Goal: Task Accomplishment & Management: Use online tool/utility

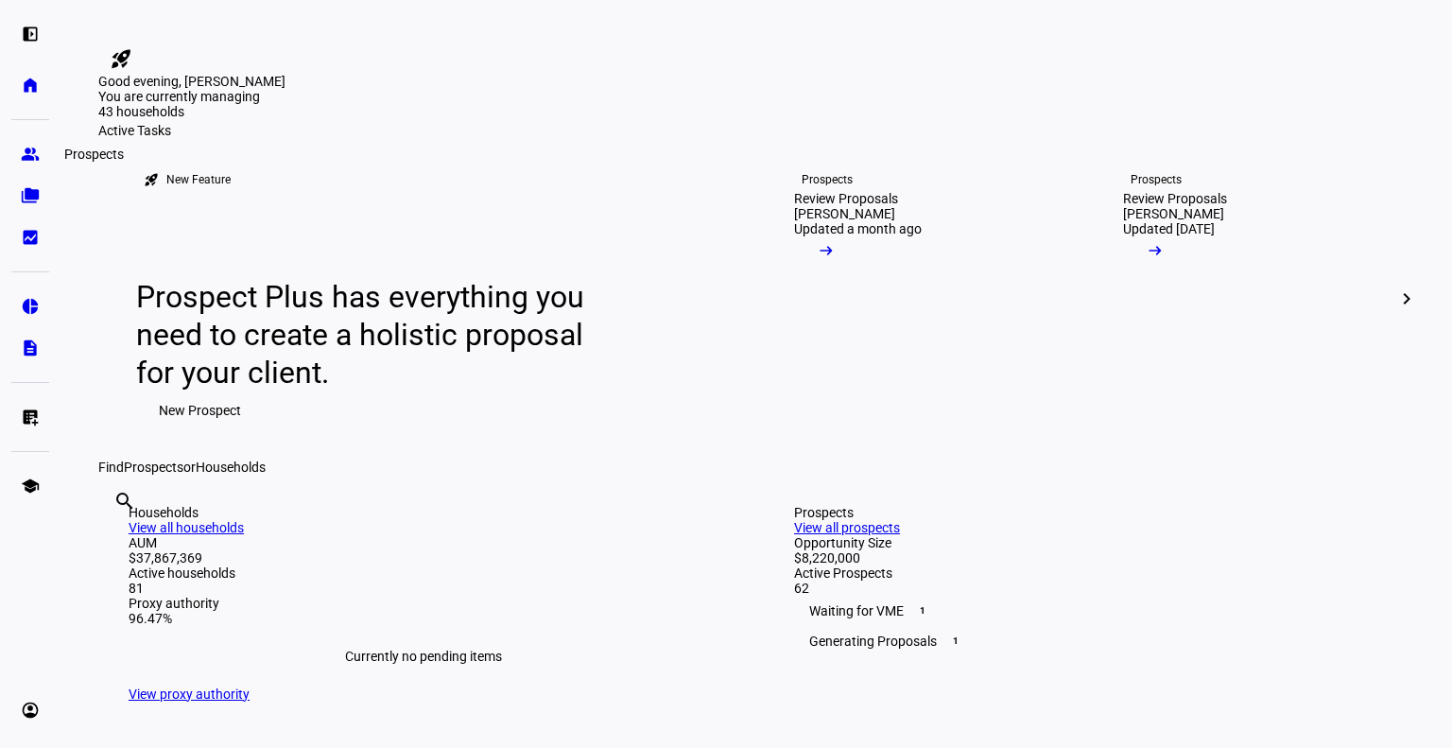
click at [30, 151] on eth-mat-symbol "group" at bounding box center [30, 154] width 19 height 19
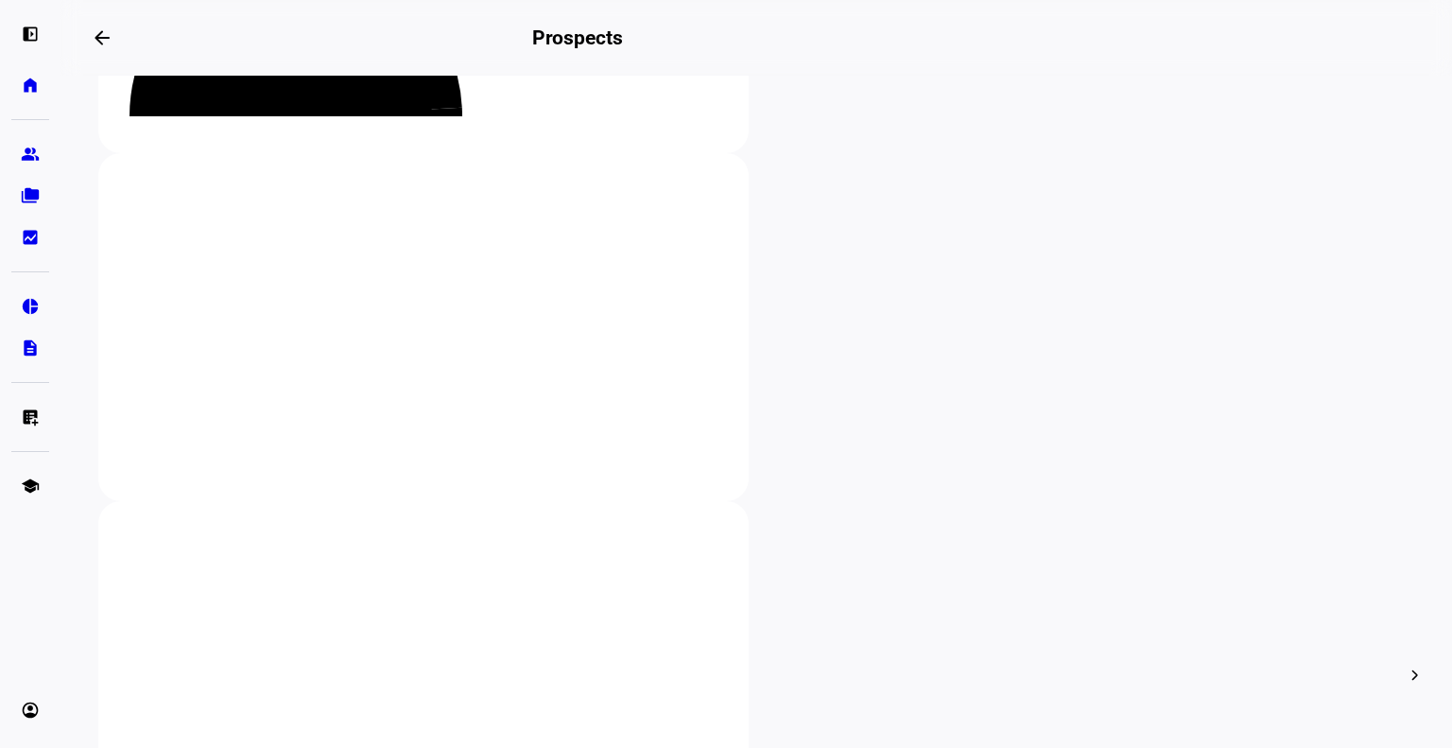
scroll to position [291, 0]
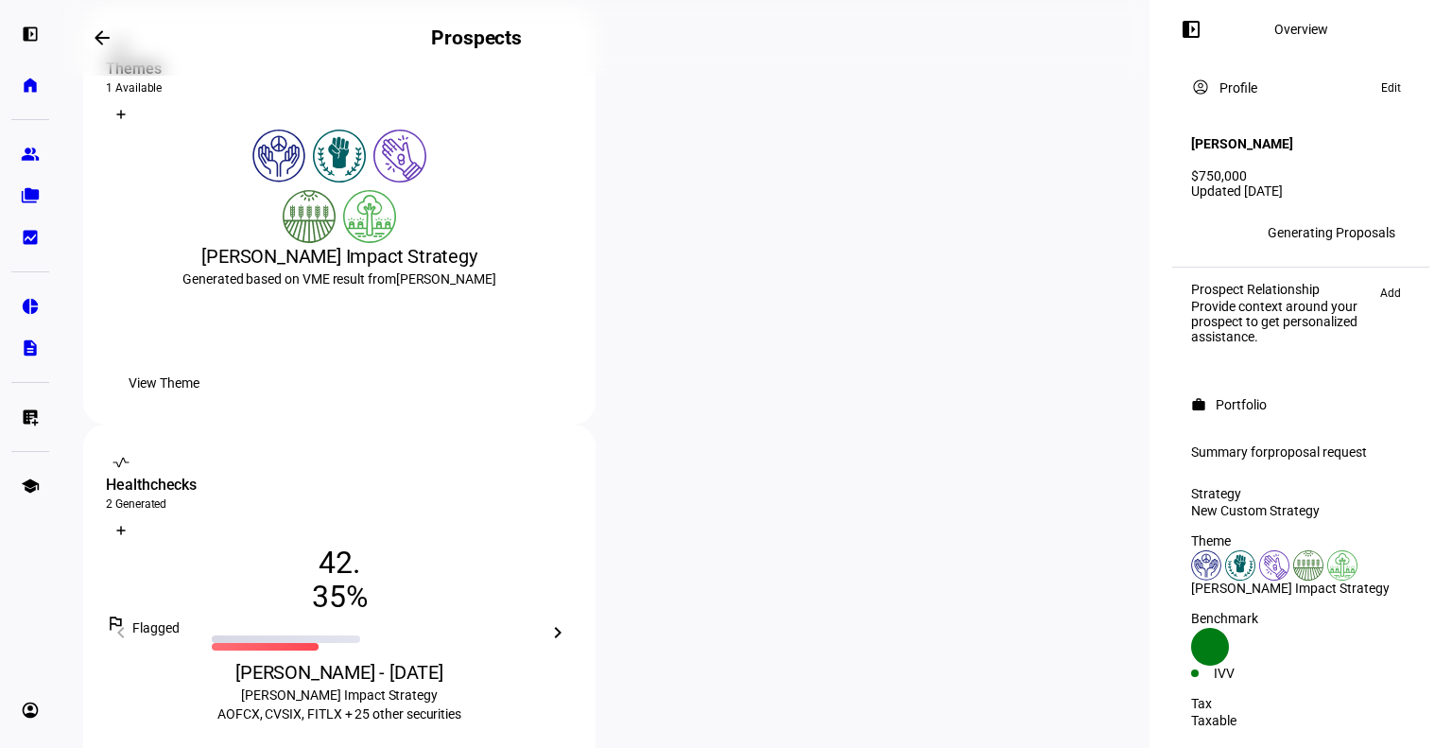
scroll to position [352, 0]
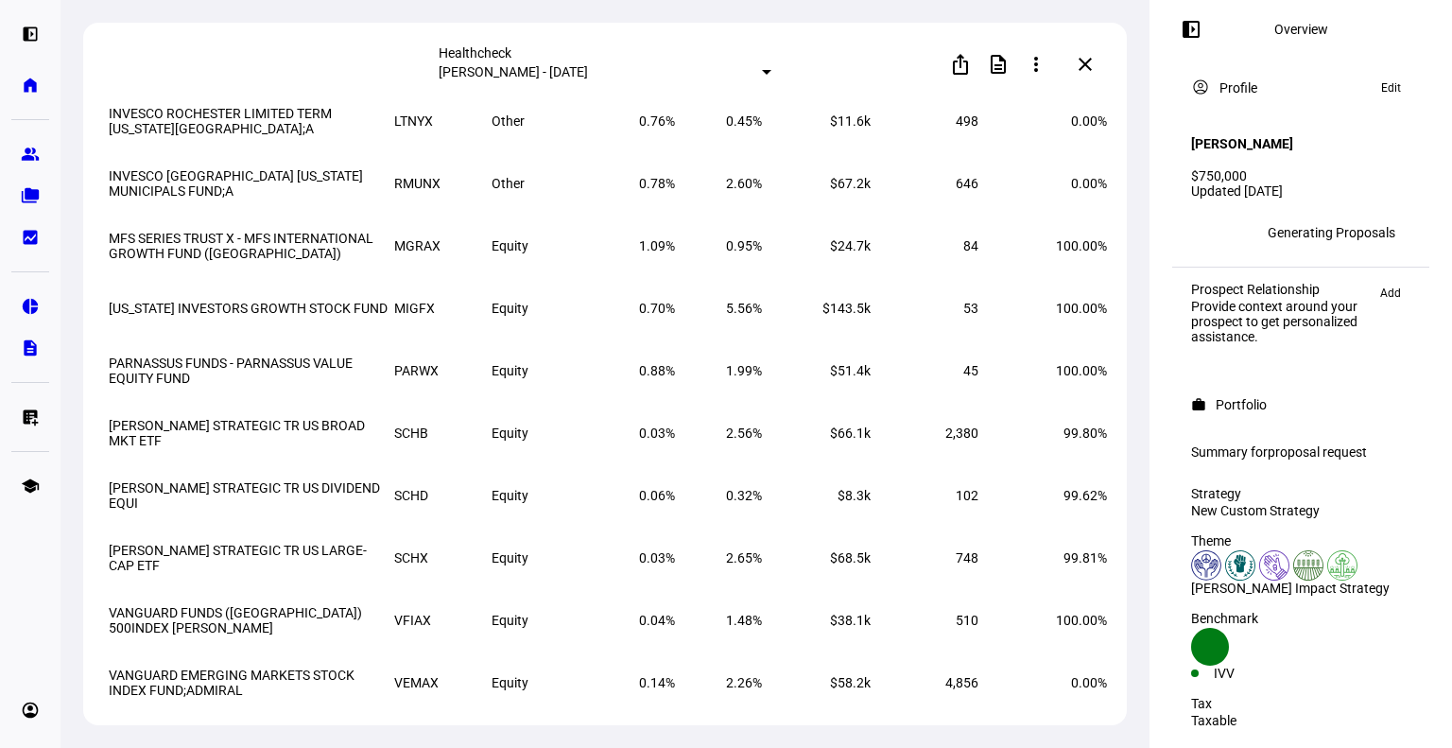
scroll to position [3185, 0]
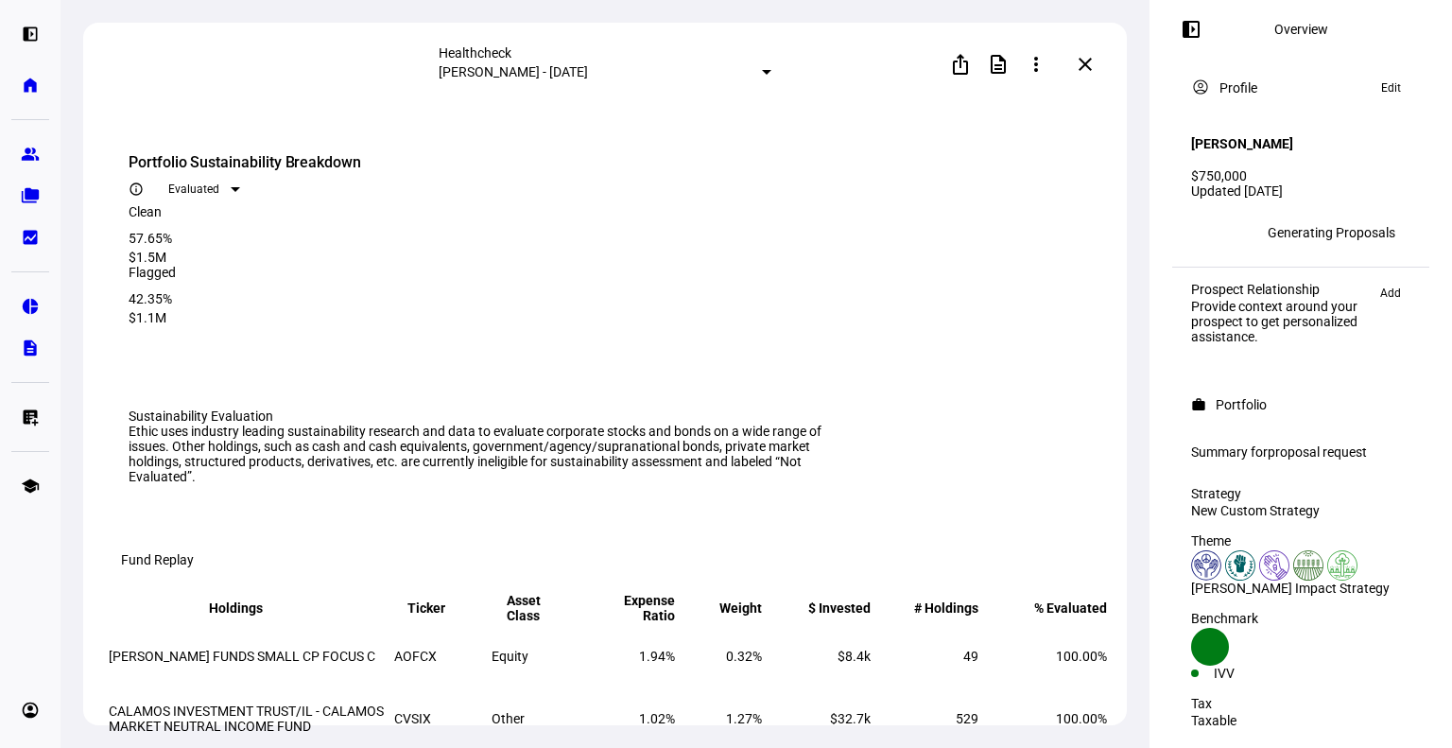
scroll to position [3185, 0]
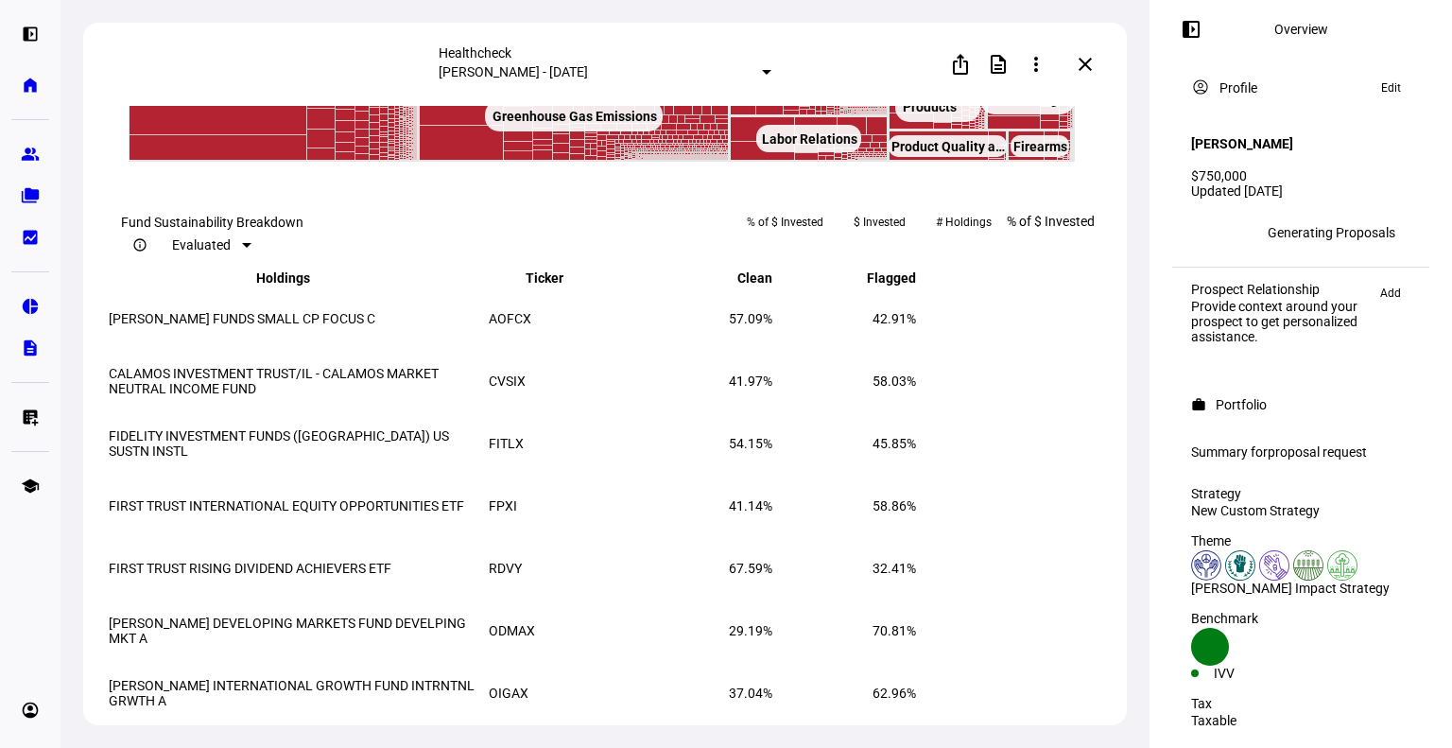
click at [559, 29] on rect at bounding box center [573, 13] width 39 height 31
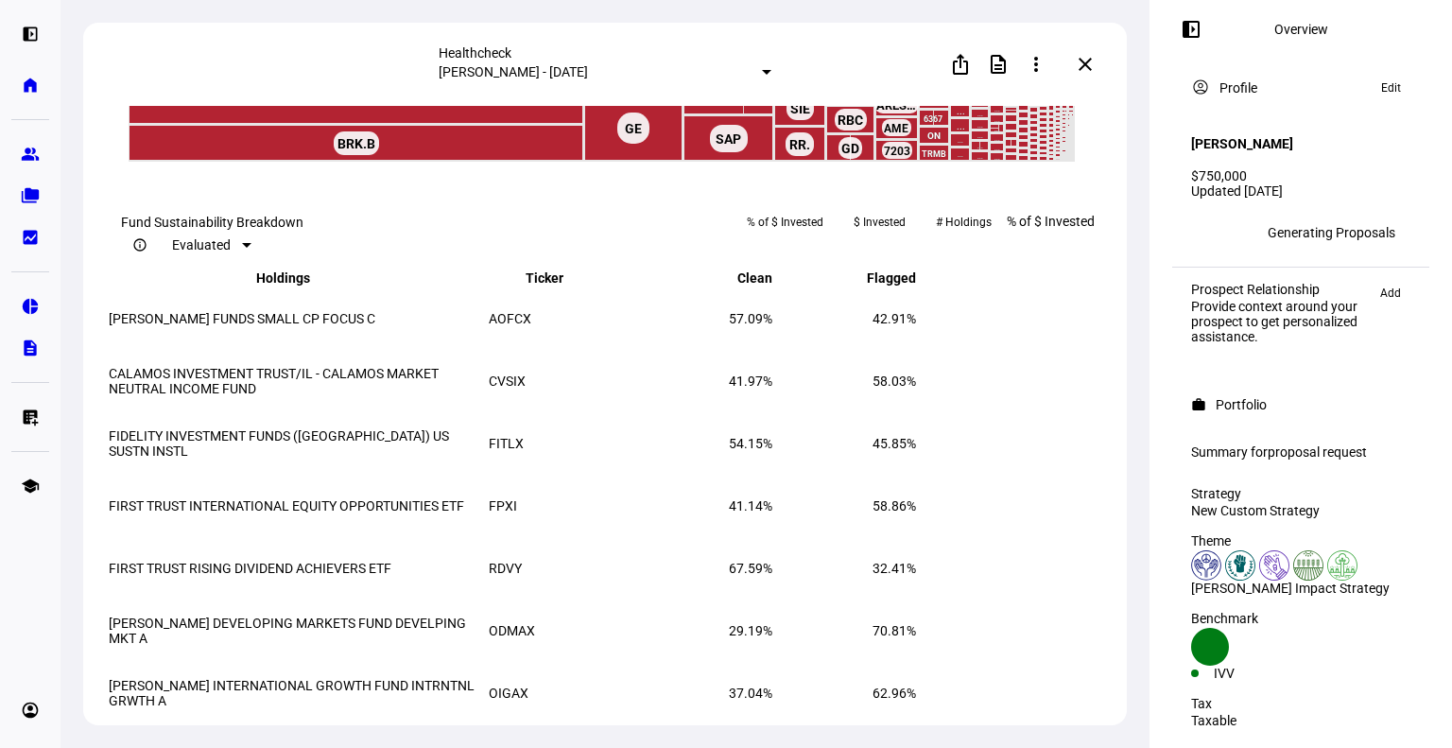
click at [794, 33] on text "KKR.PRD KKR.P… ​ KKR.PRD KKR.P…" at bounding box center [799, 25] width 44 height 15
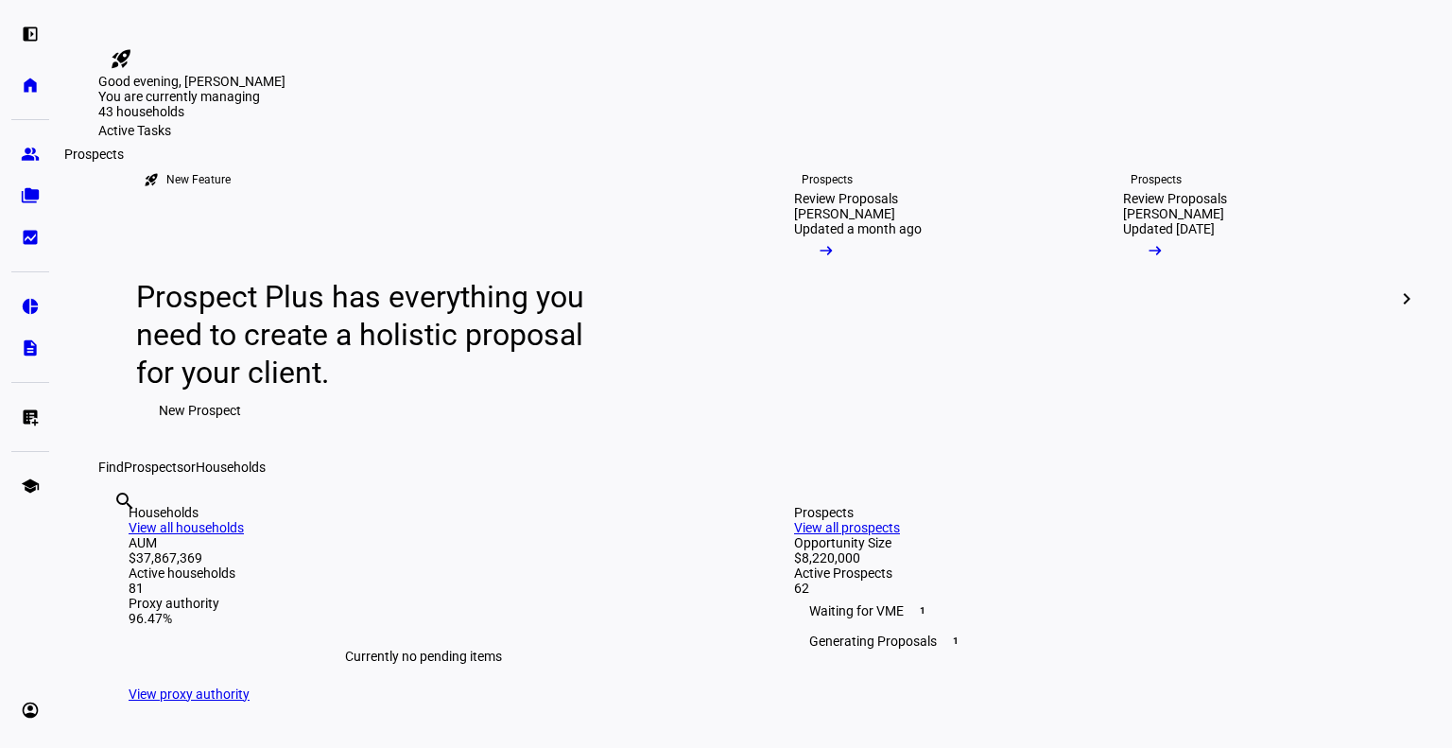
click at [34, 161] on eth-mat-symbol "group" at bounding box center [30, 154] width 19 height 19
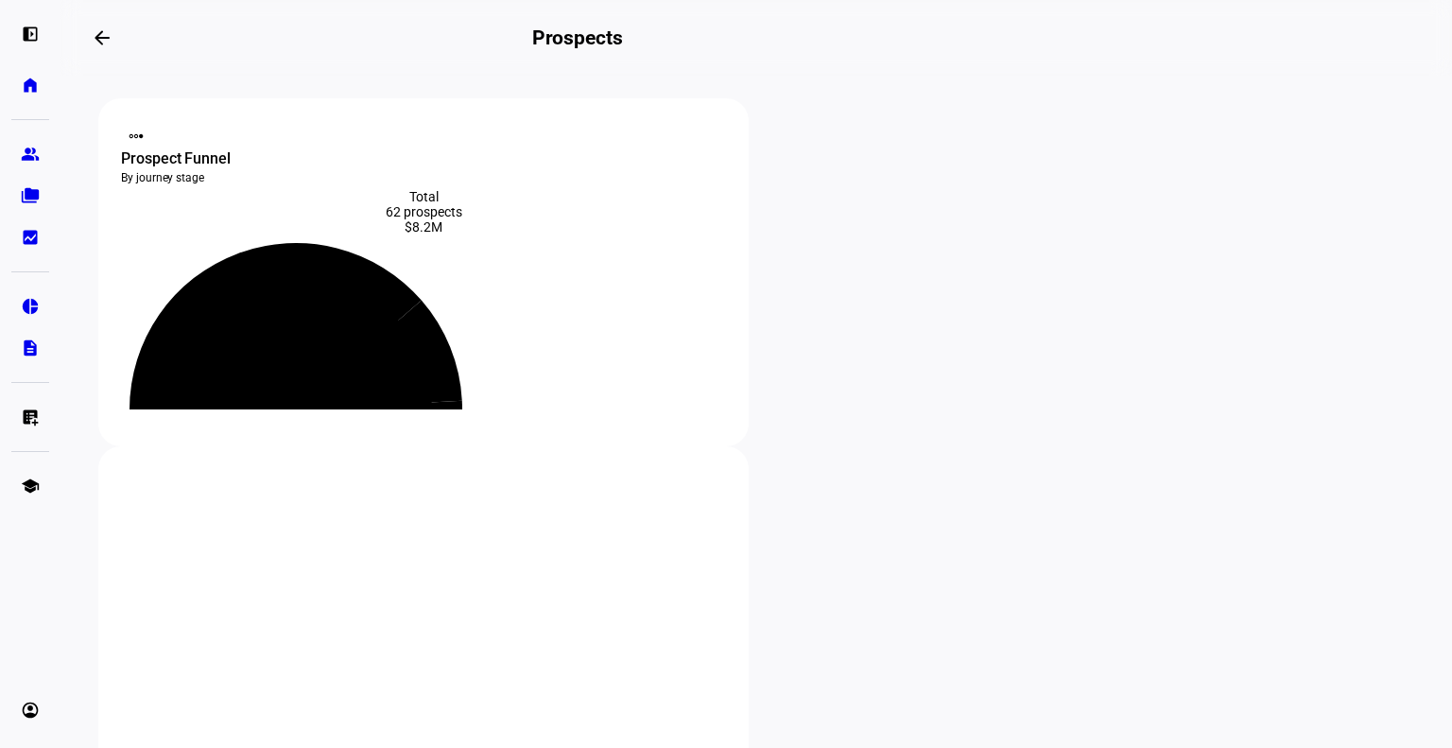
scroll to position [356, 0]
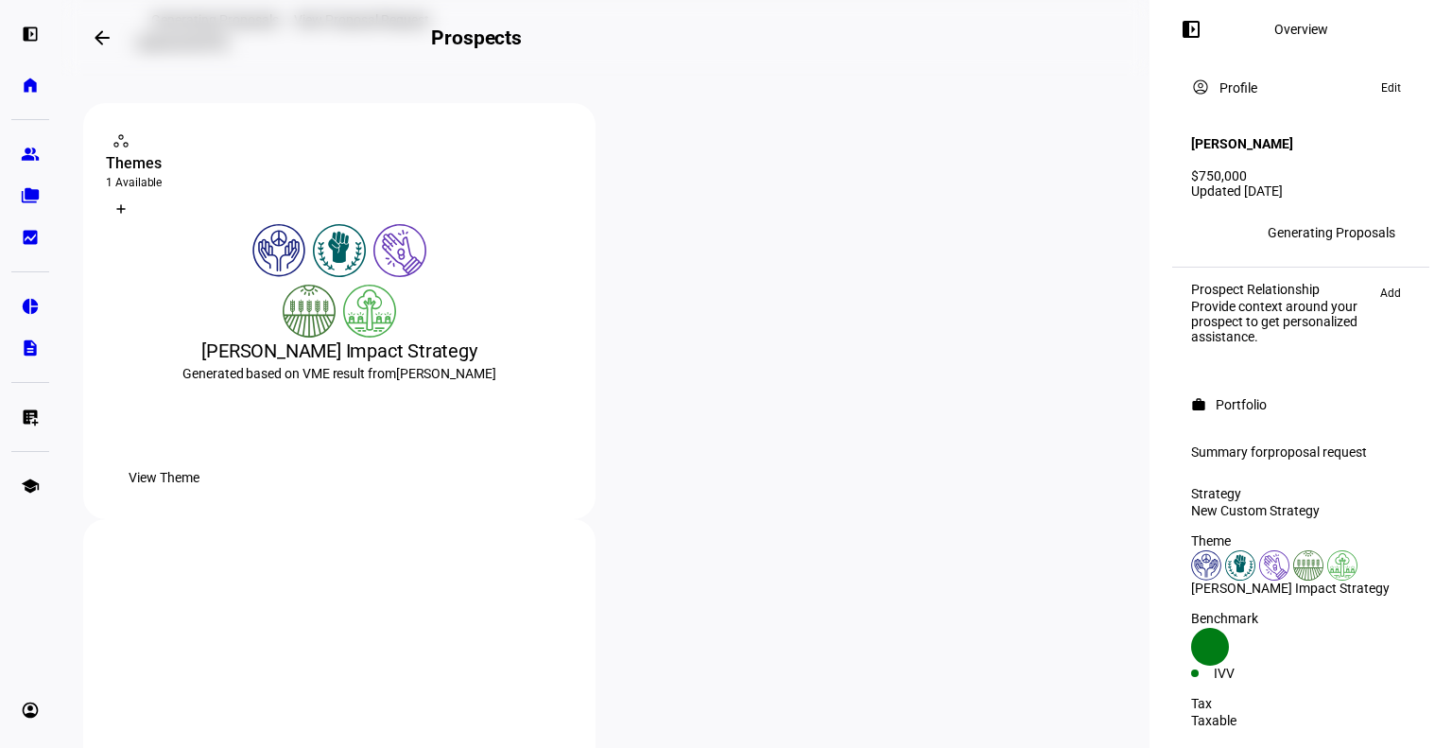
scroll to position [257, 0]
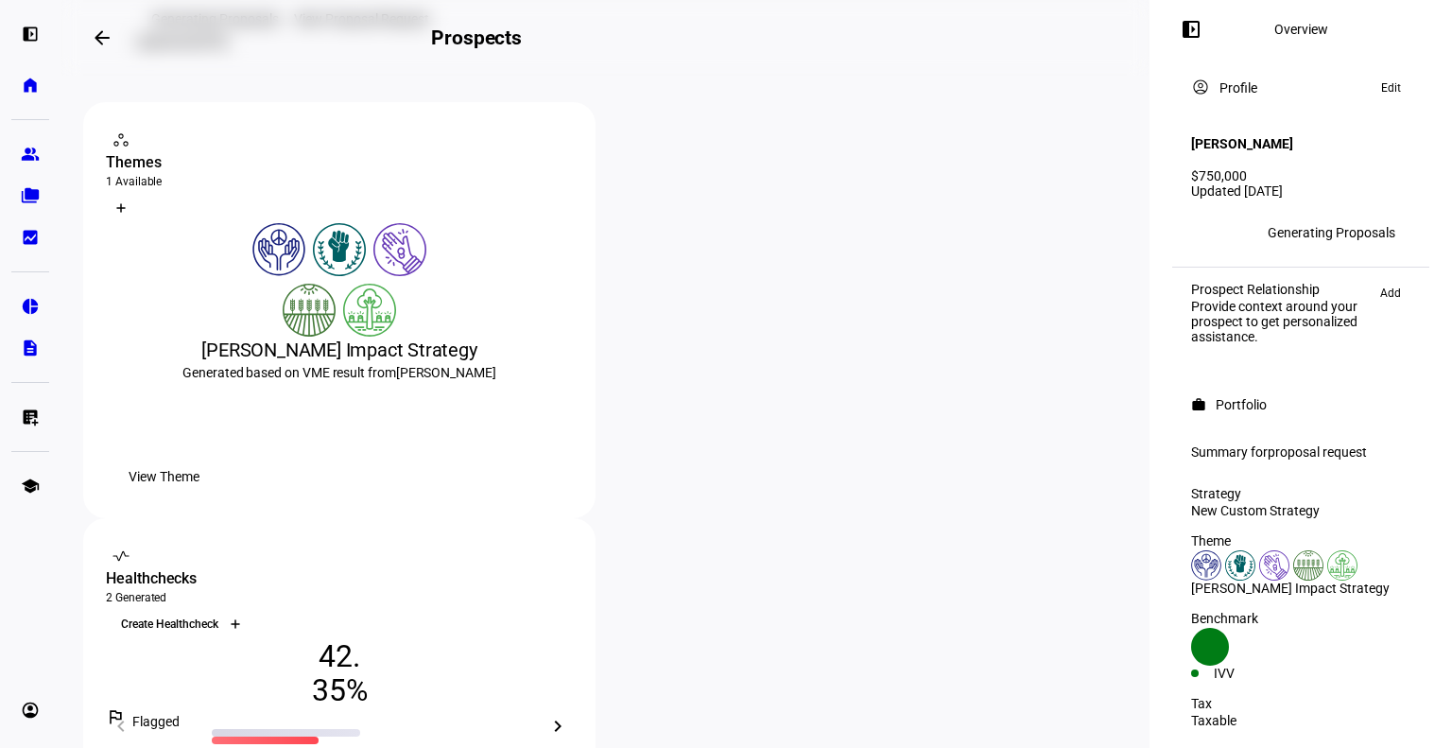
click at [241, 618] on icon at bounding box center [235, 623] width 11 height 11
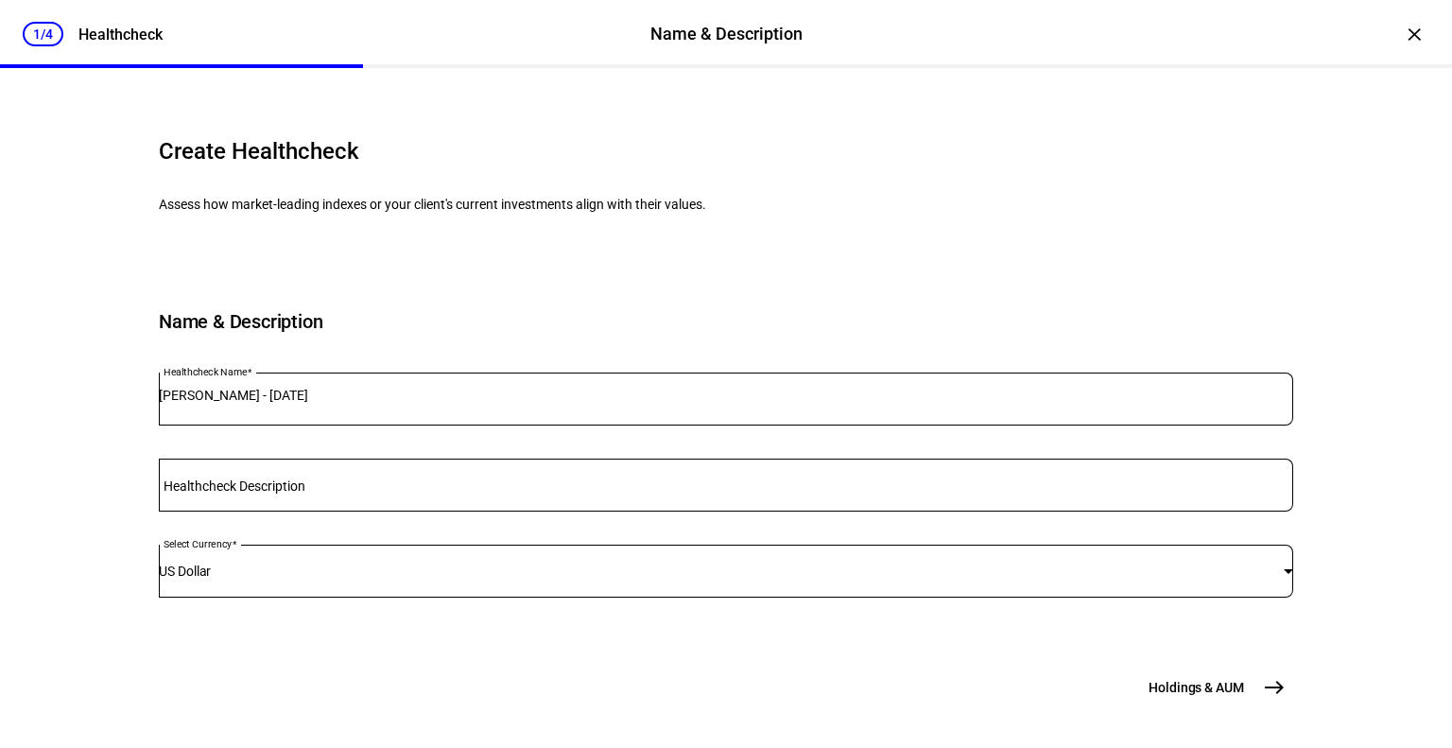
scroll to position [189, 0]
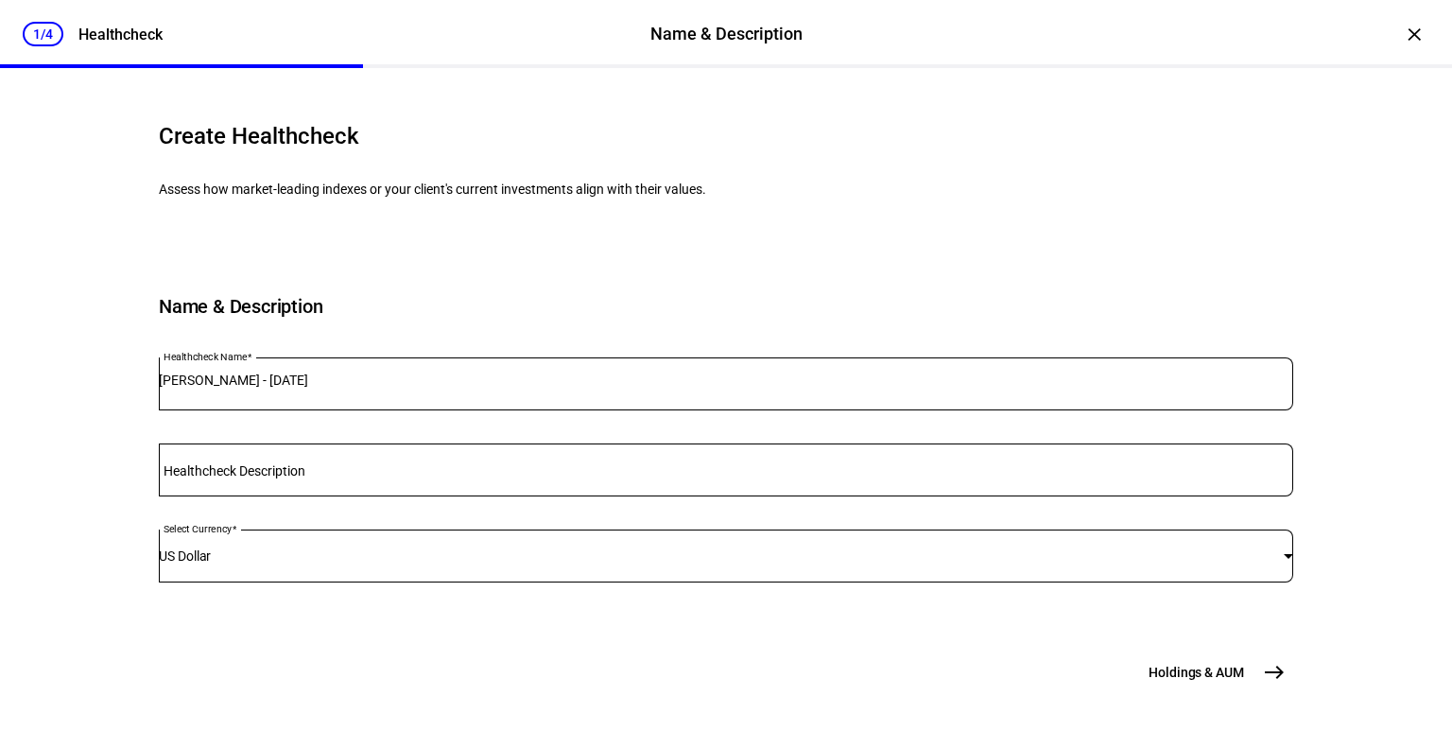
click at [1157, 678] on span "Holdings & AUM" at bounding box center [1197, 672] width 96 height 19
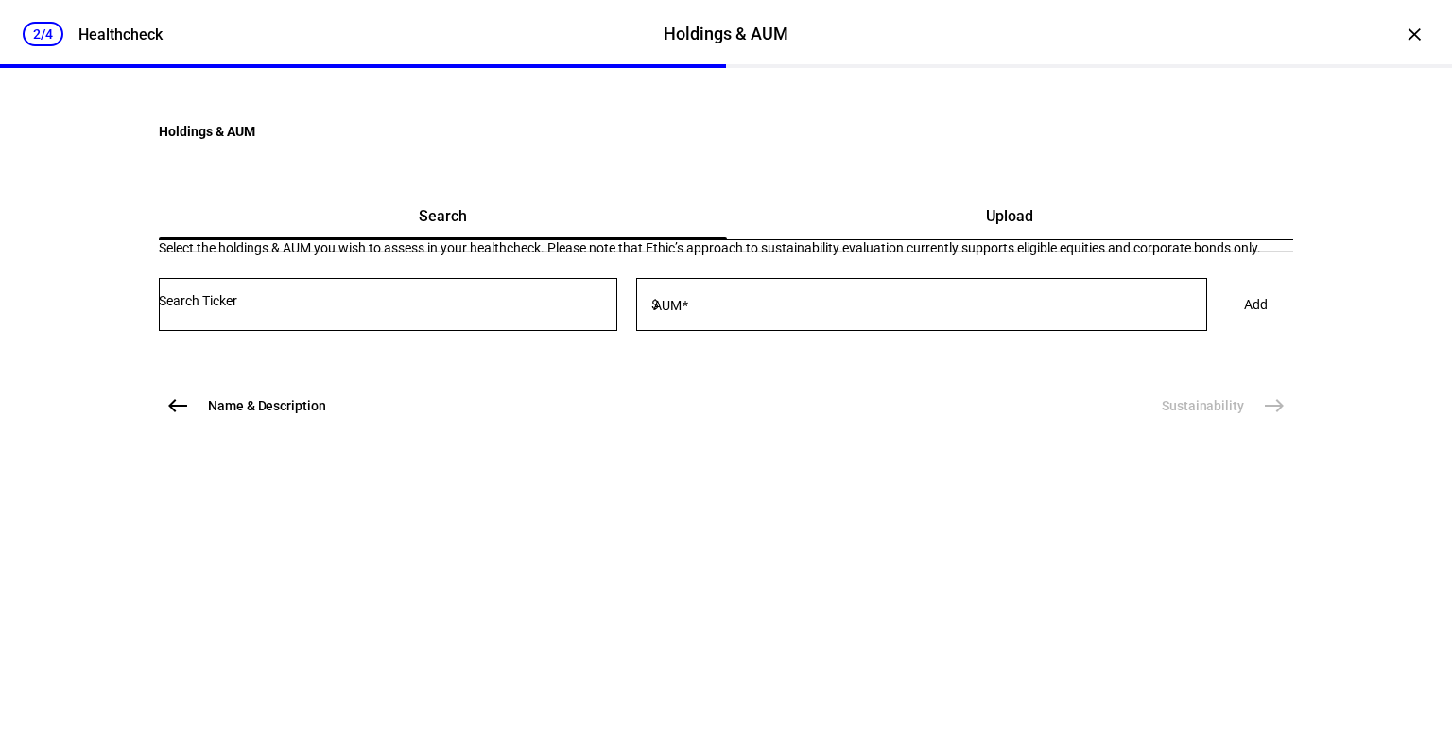
scroll to position [0, 0]
click at [480, 308] on input "Number" at bounding box center [388, 300] width 459 height 15
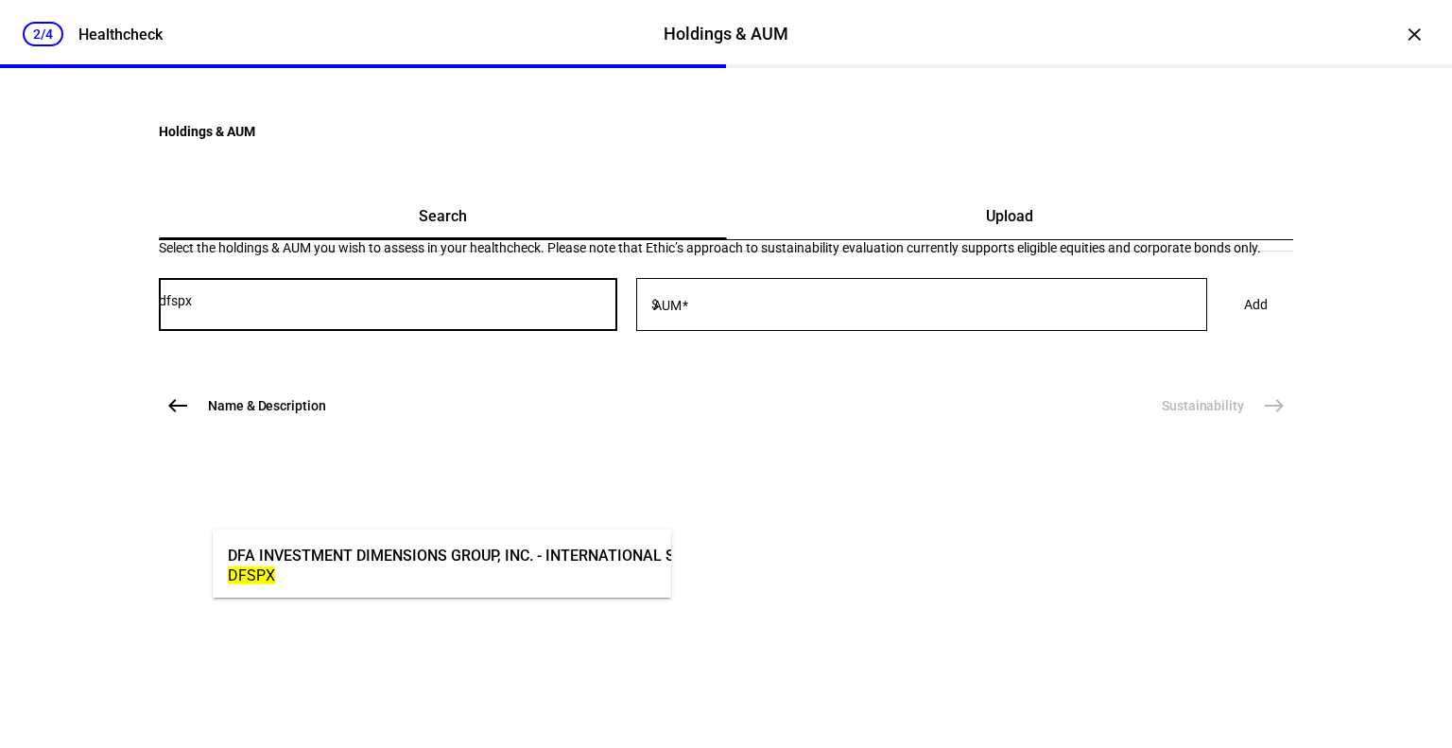
type input "dfspx"
click at [450, 565] on div "DFA INVESTMENT DIMENSIONS GROUP, INC. - INTERNATIONAL SUSTAINABILITY CORE 1 POR…" at bounding box center [575, 556] width 695 height 22
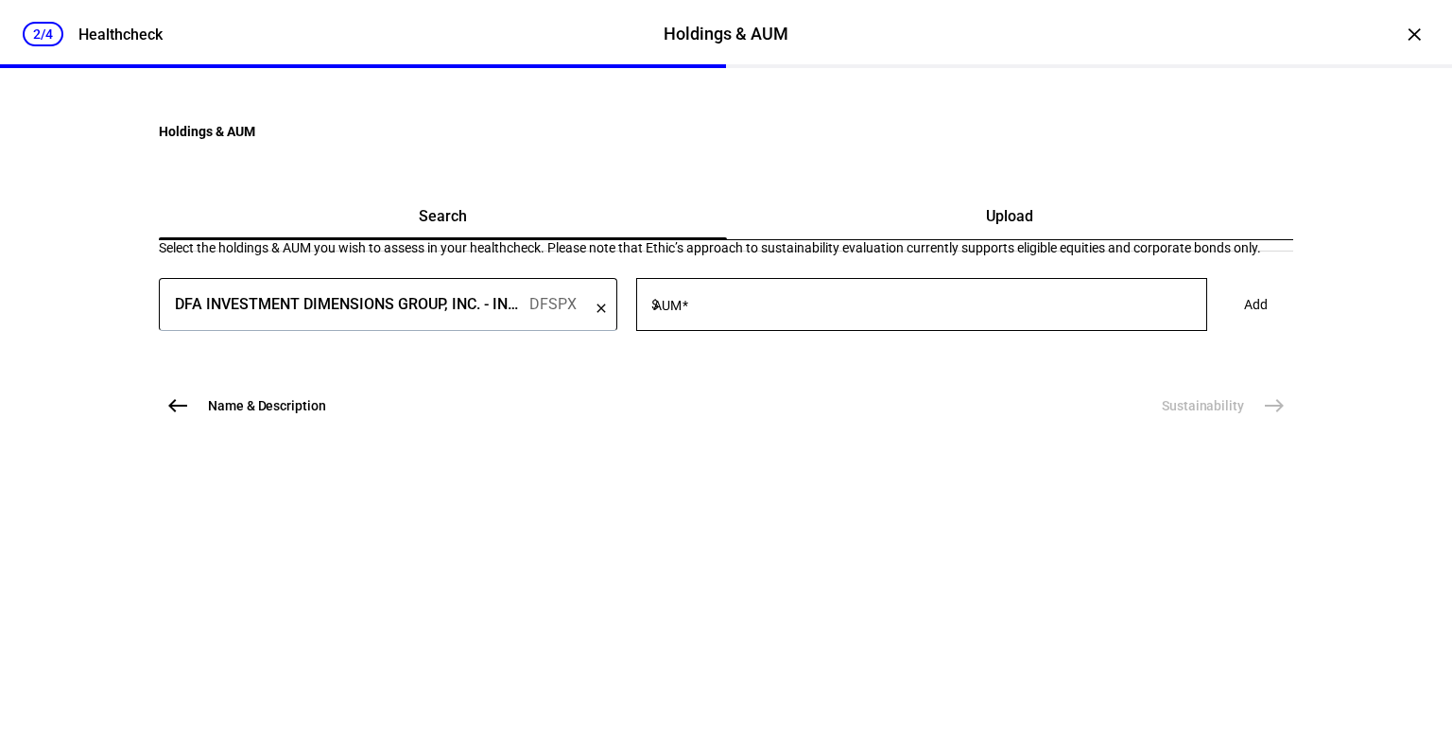
click at [838, 308] on input "AUM" at bounding box center [935, 300] width 545 height 15
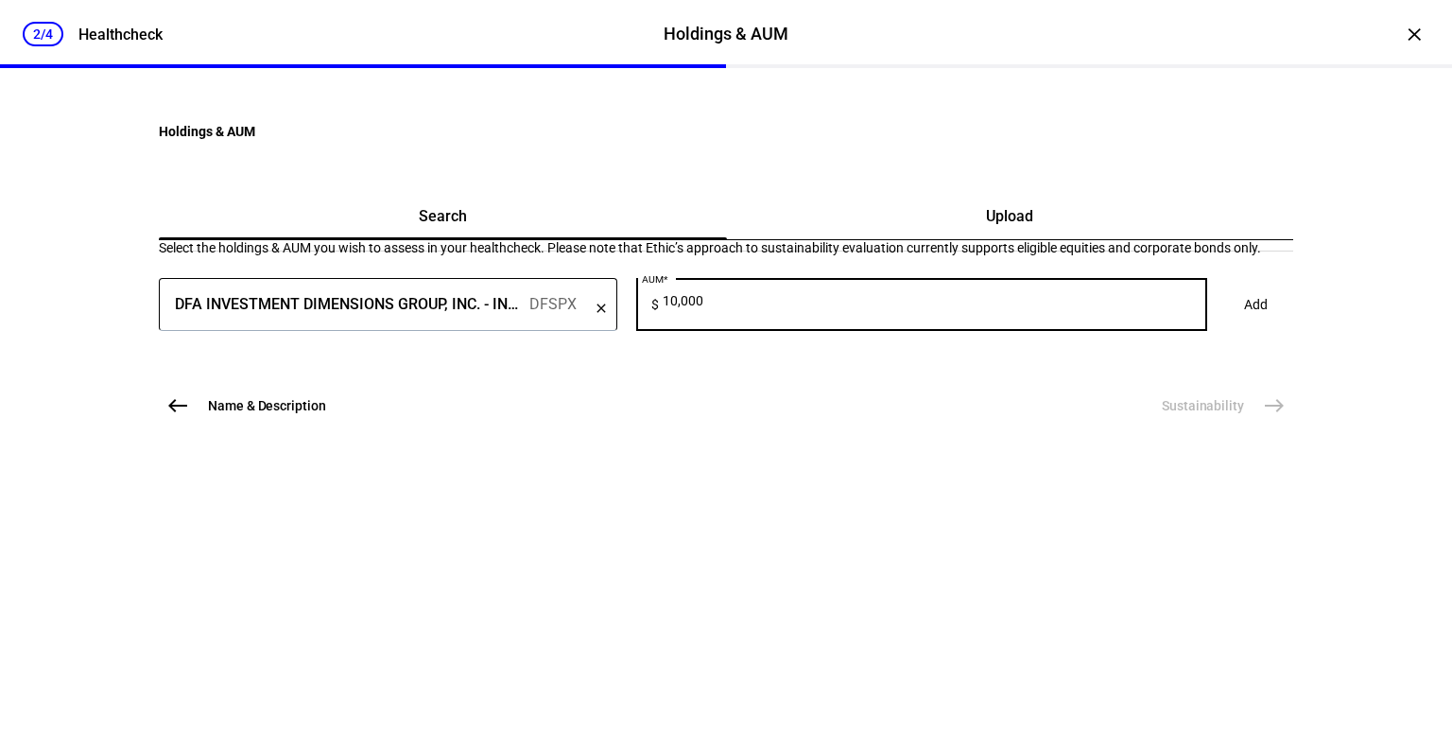
type input "10,000"
click at [1222, 323] on span at bounding box center [1256, 305] width 69 height 38
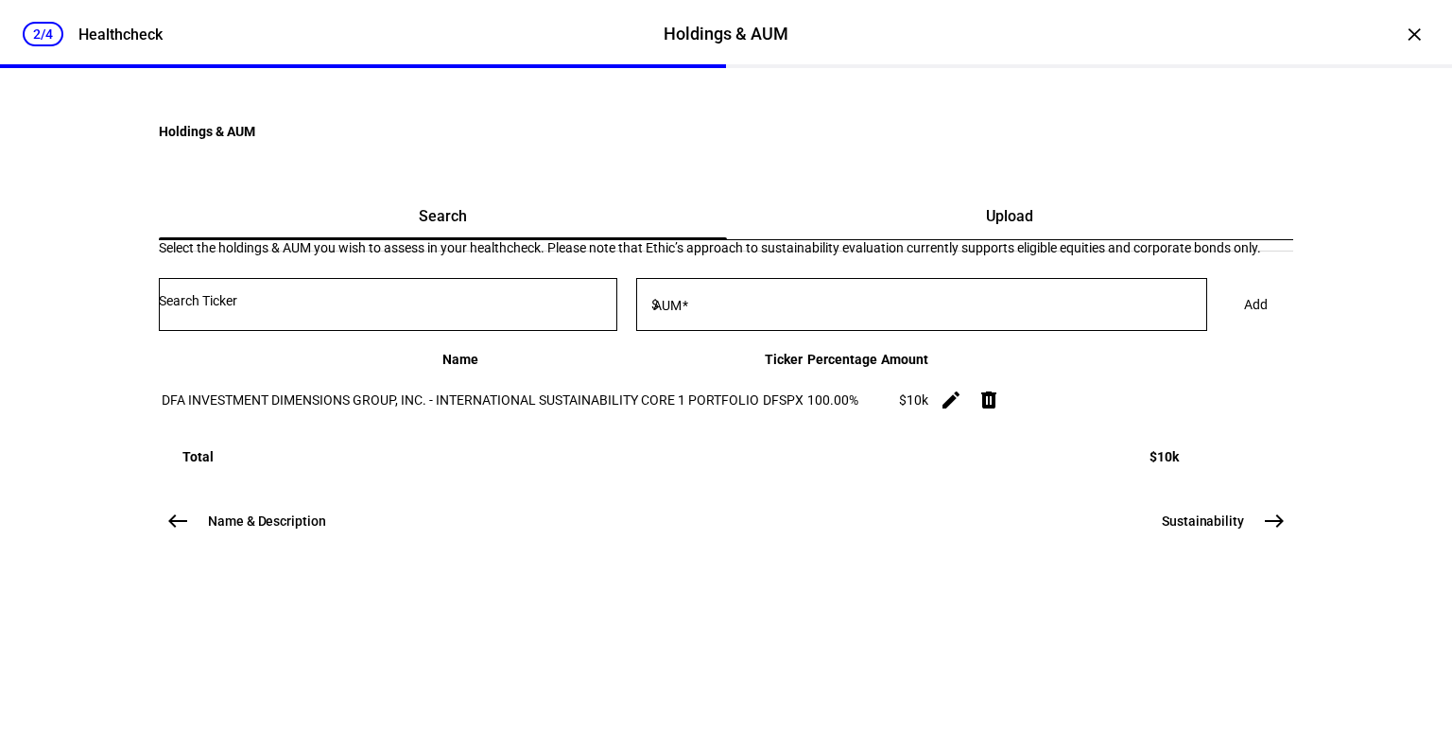
click at [281, 308] on input "Number" at bounding box center [388, 300] width 459 height 15
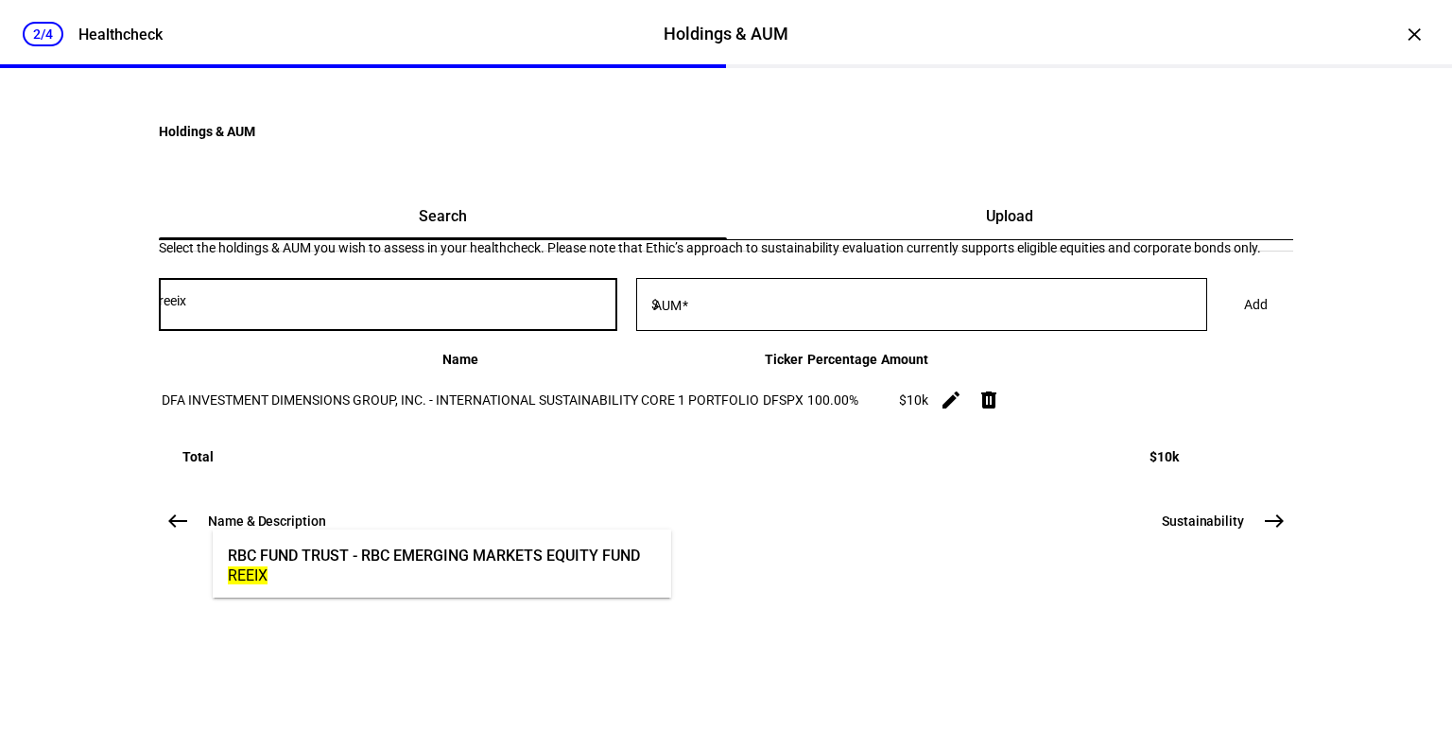
type input "reeix"
click at [316, 554] on div "RBC FUND TRUST - RBC EMERGING MARKETS EQUITY FUND" at bounding box center [434, 556] width 412 height 22
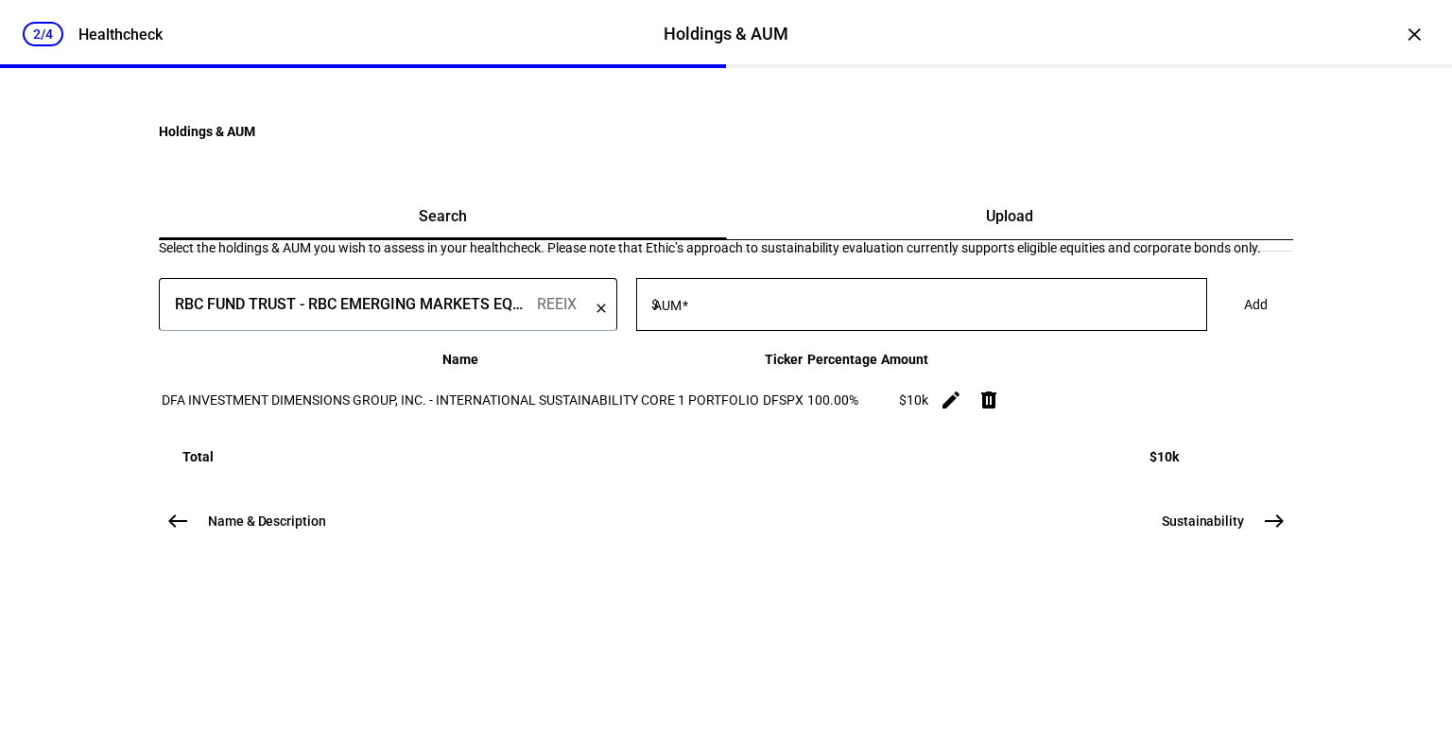
click at [828, 308] on input "AUM" at bounding box center [935, 300] width 545 height 15
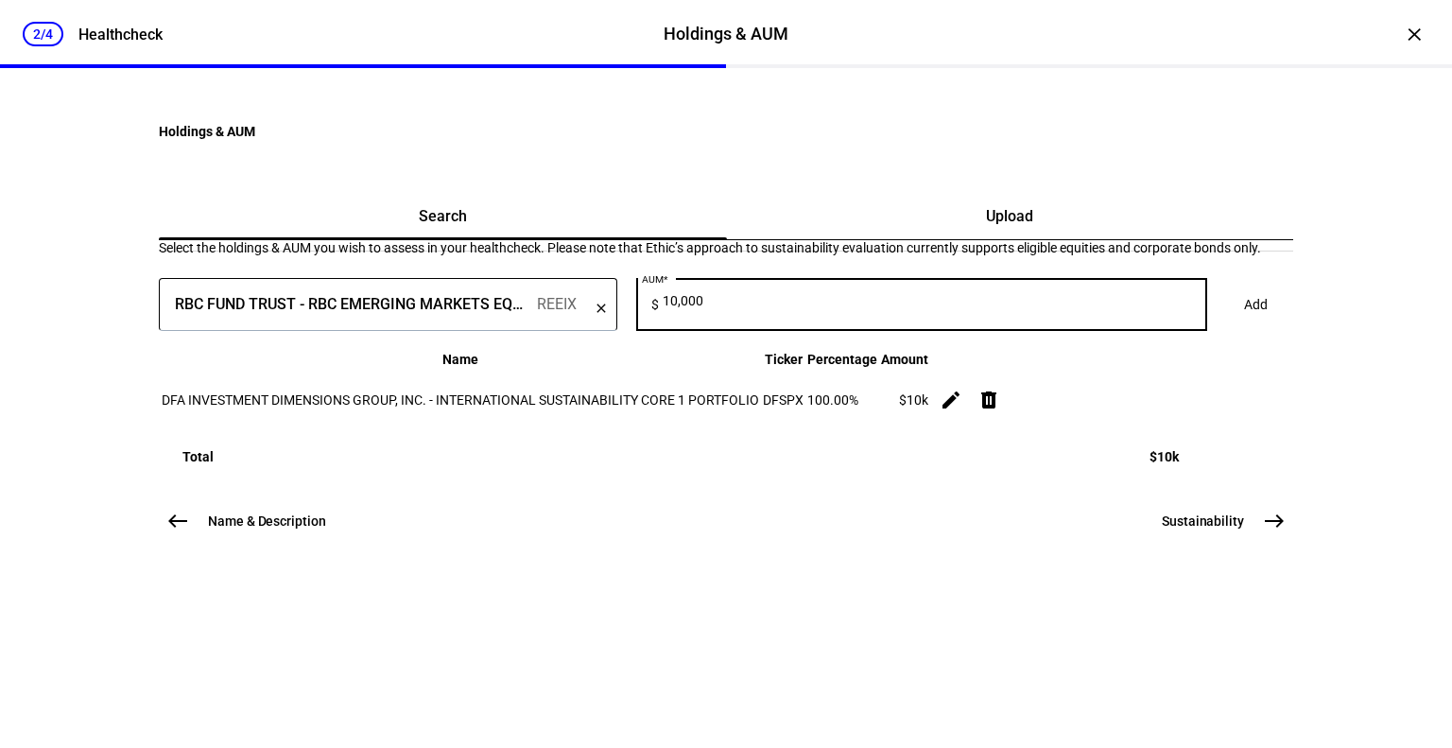
type input "10,000"
click at [1244, 323] on span "Add" at bounding box center [1256, 305] width 24 height 38
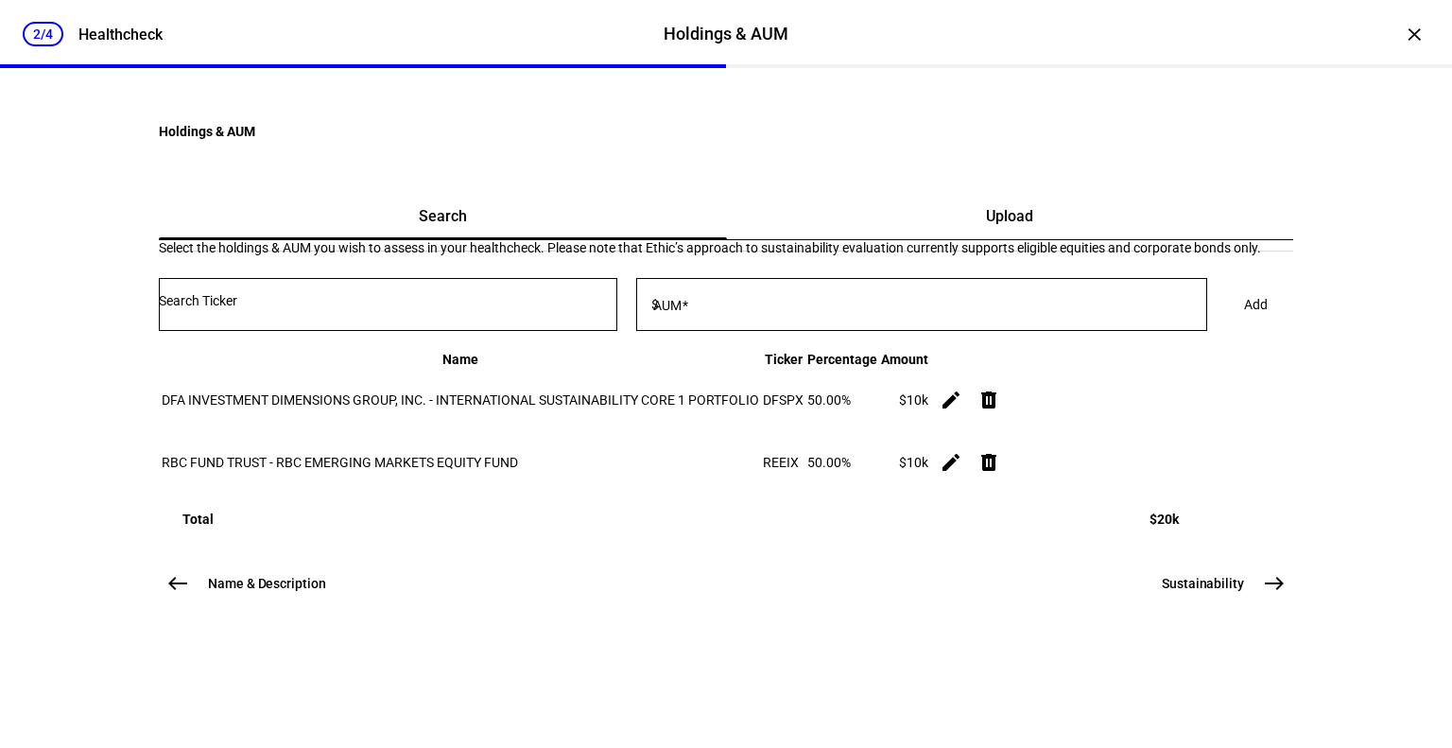
click at [371, 308] on input "Number" at bounding box center [388, 300] width 459 height 15
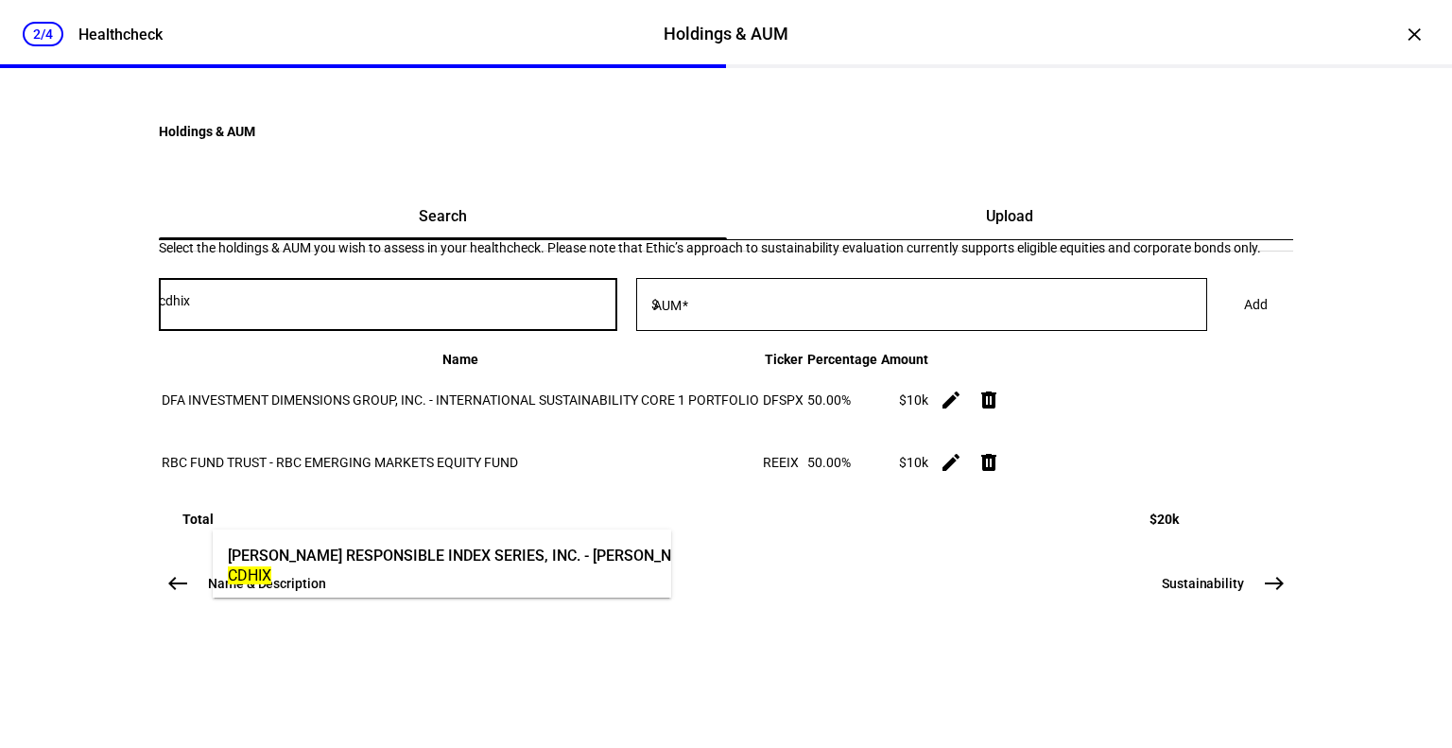
type input "cdhix"
click at [379, 580] on div "CDHIX" at bounding box center [623, 575] width 790 height 18
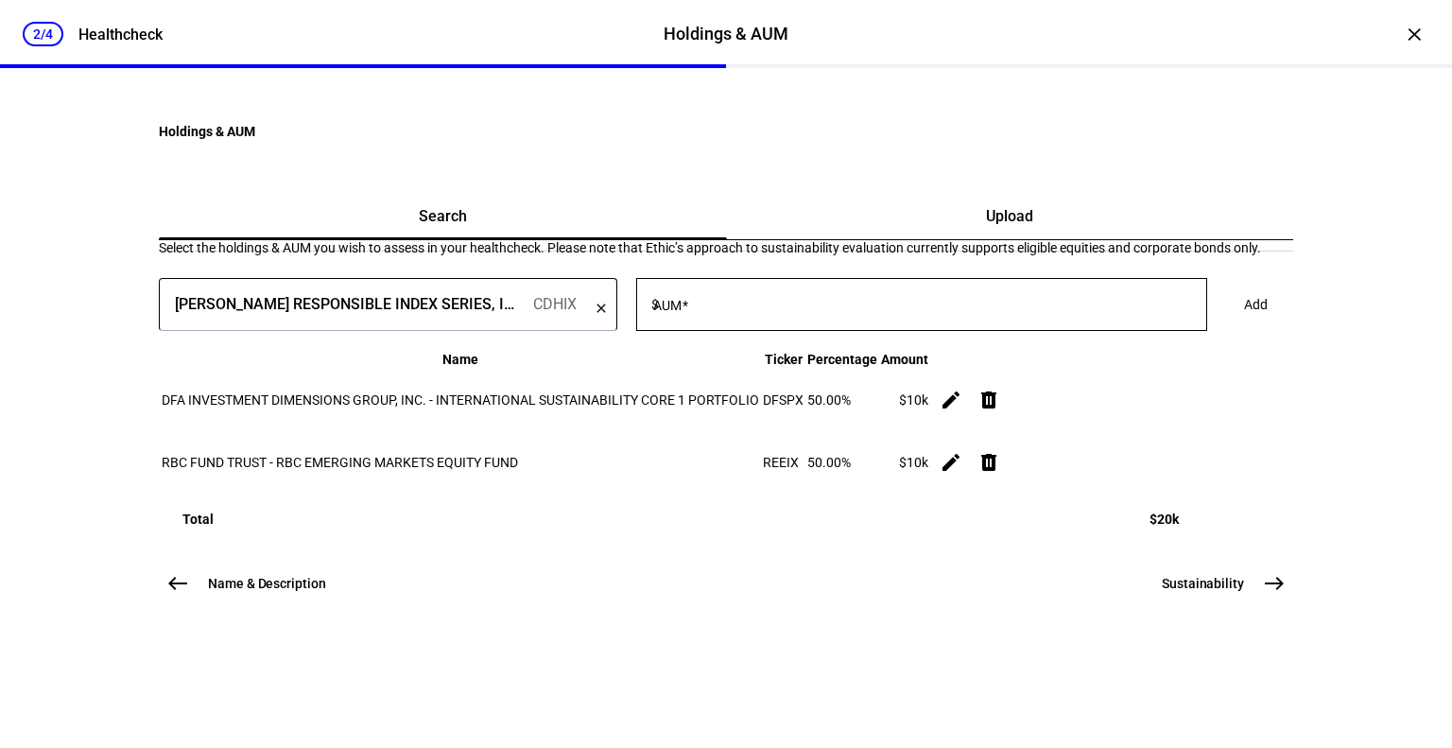
click at [832, 308] on input "AUM" at bounding box center [935, 300] width 545 height 15
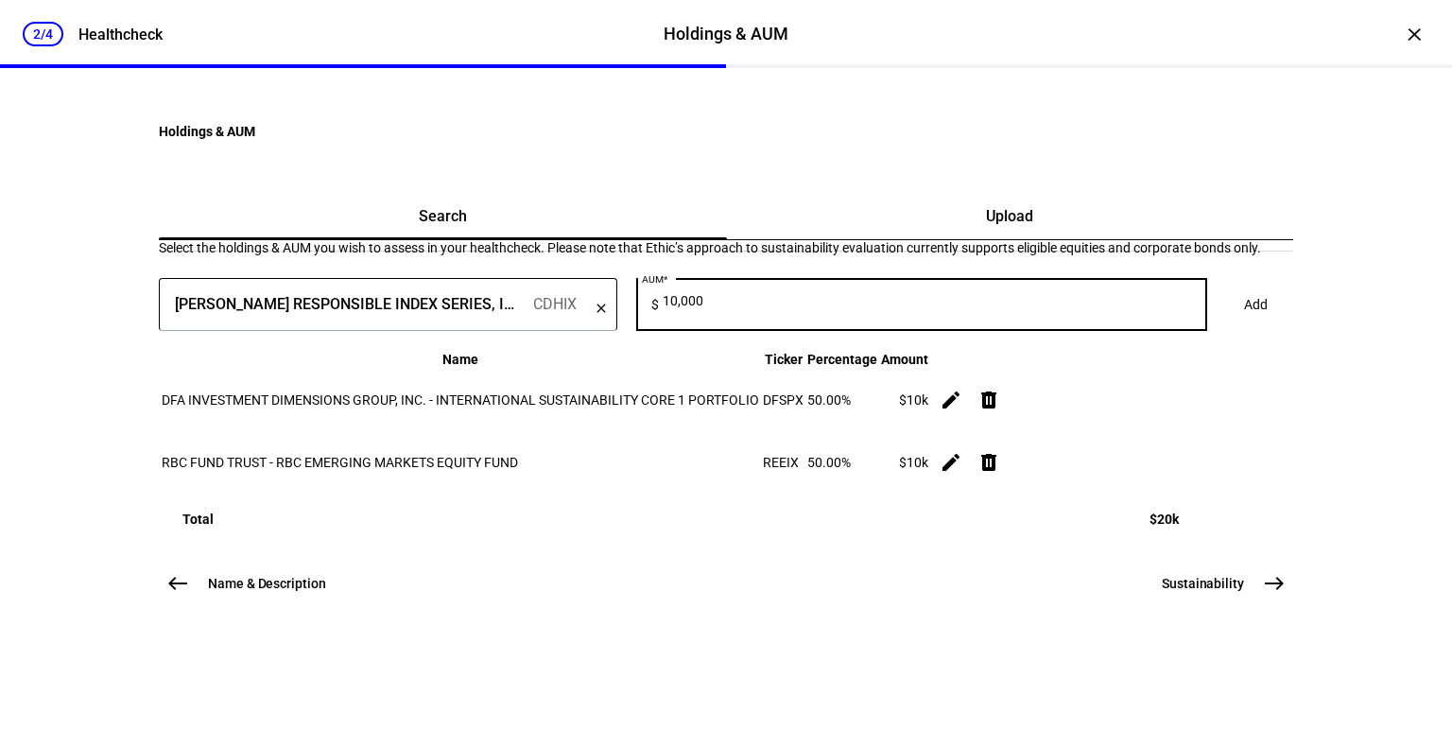
type input "10,000"
click at [1244, 323] on span "Add" at bounding box center [1256, 305] width 24 height 38
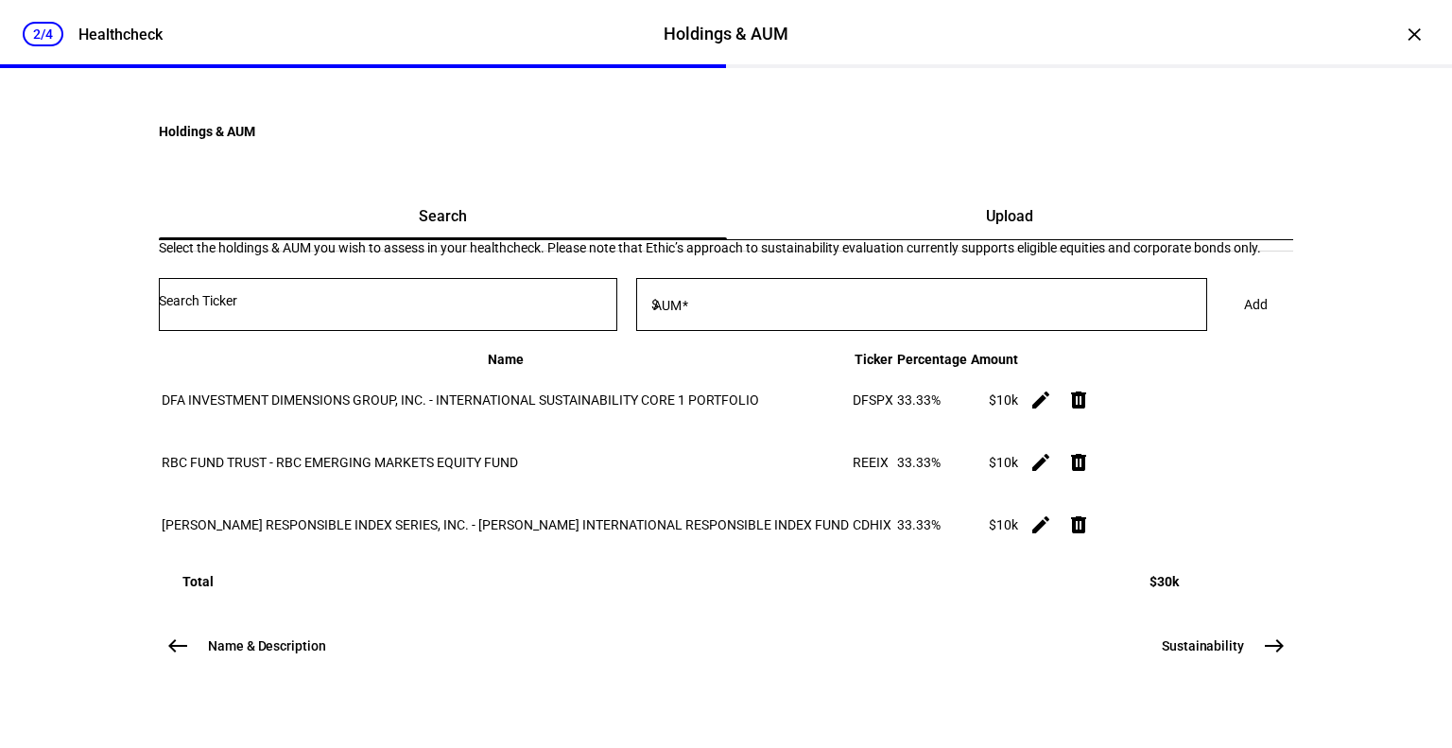
scroll to position [269, 0]
click at [1230, 665] on button "Sustainability east" at bounding box center [1222, 646] width 143 height 38
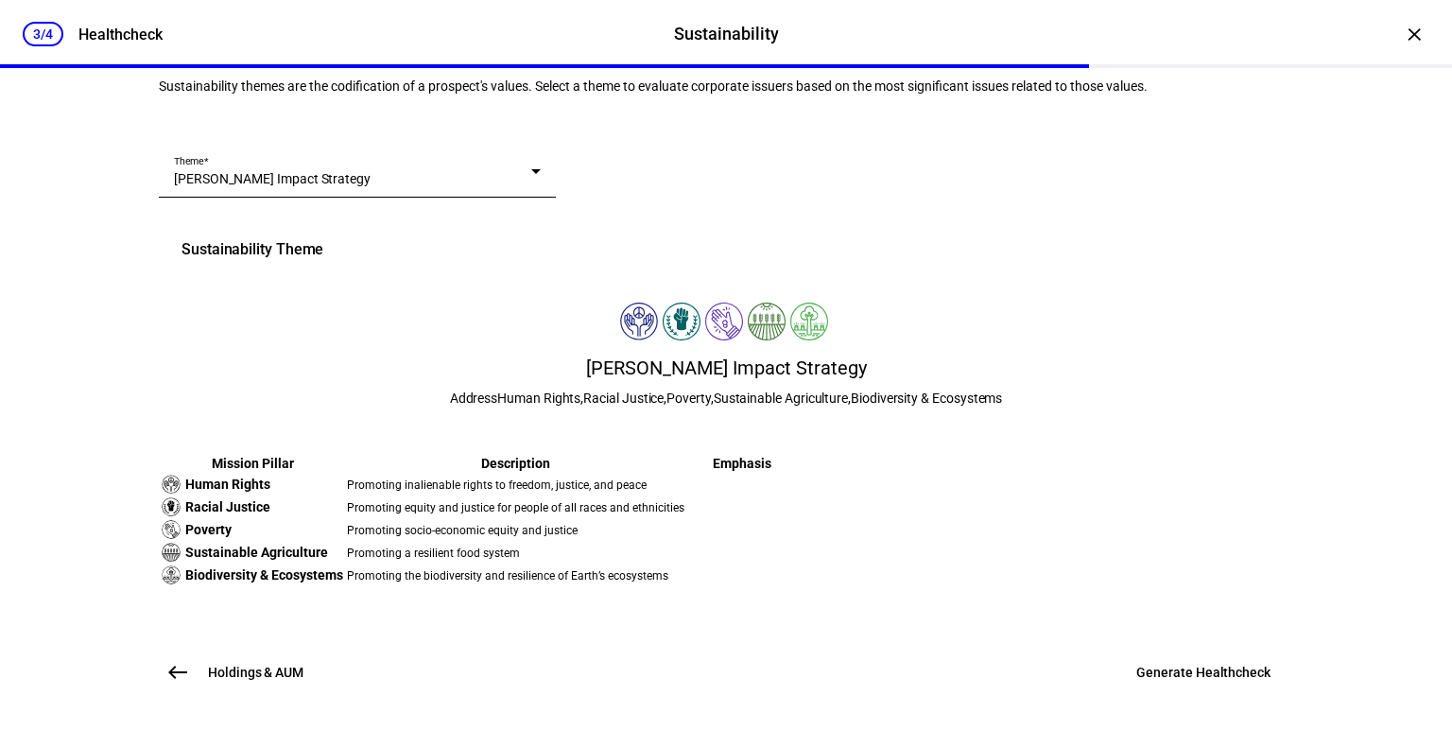
scroll to position [510, 0]
click at [1229, 677] on span "Generate Healthcheck" at bounding box center [1204, 672] width 134 height 19
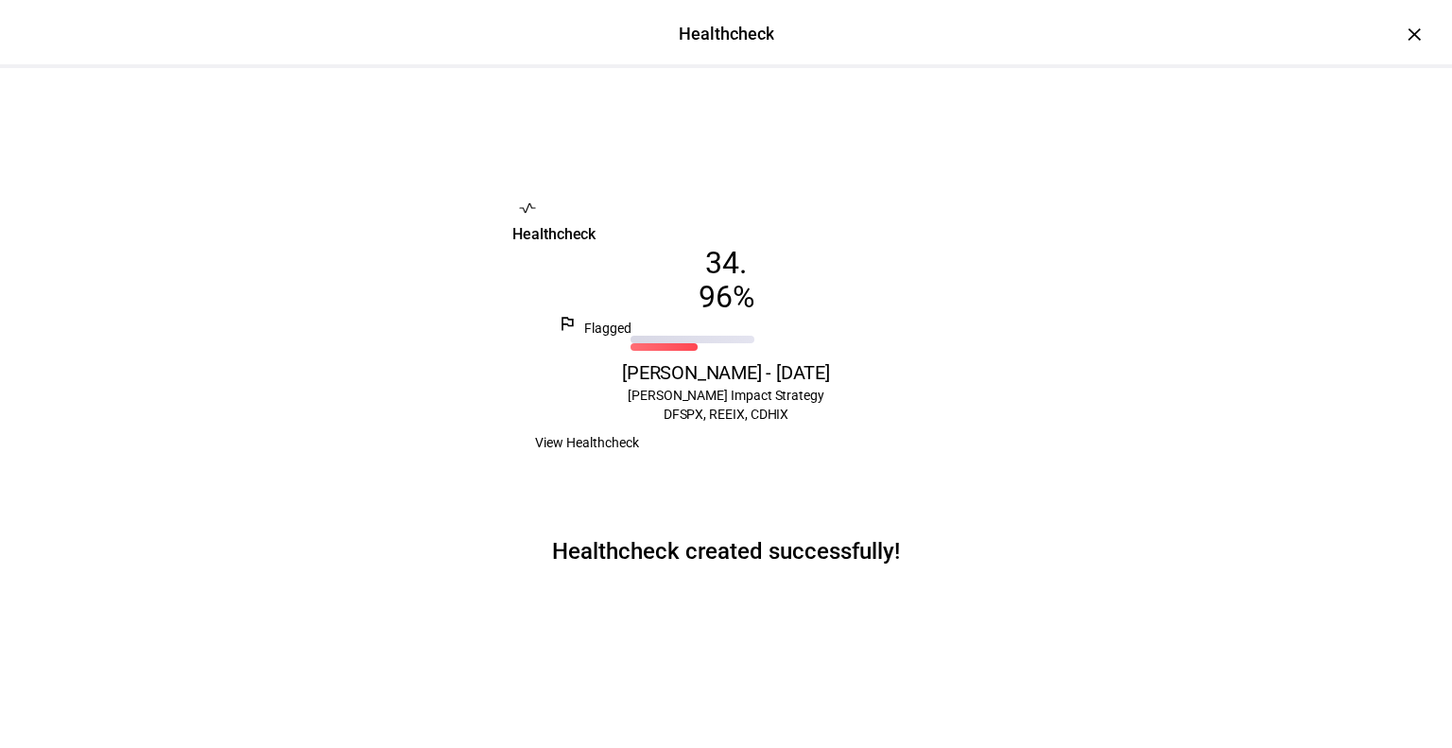
click at [639, 457] on span "View Healthcheck" at bounding box center [587, 443] width 104 height 38
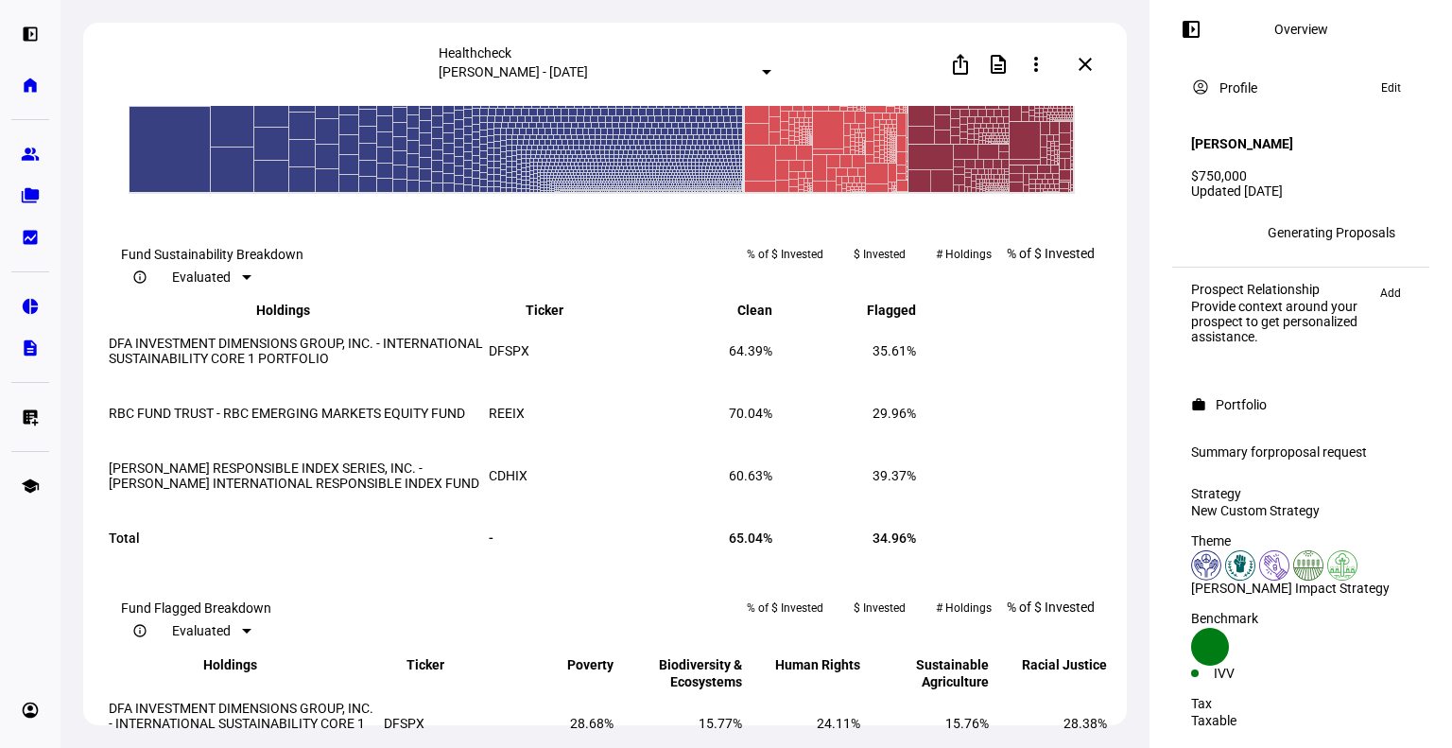
scroll to position [1592, 0]
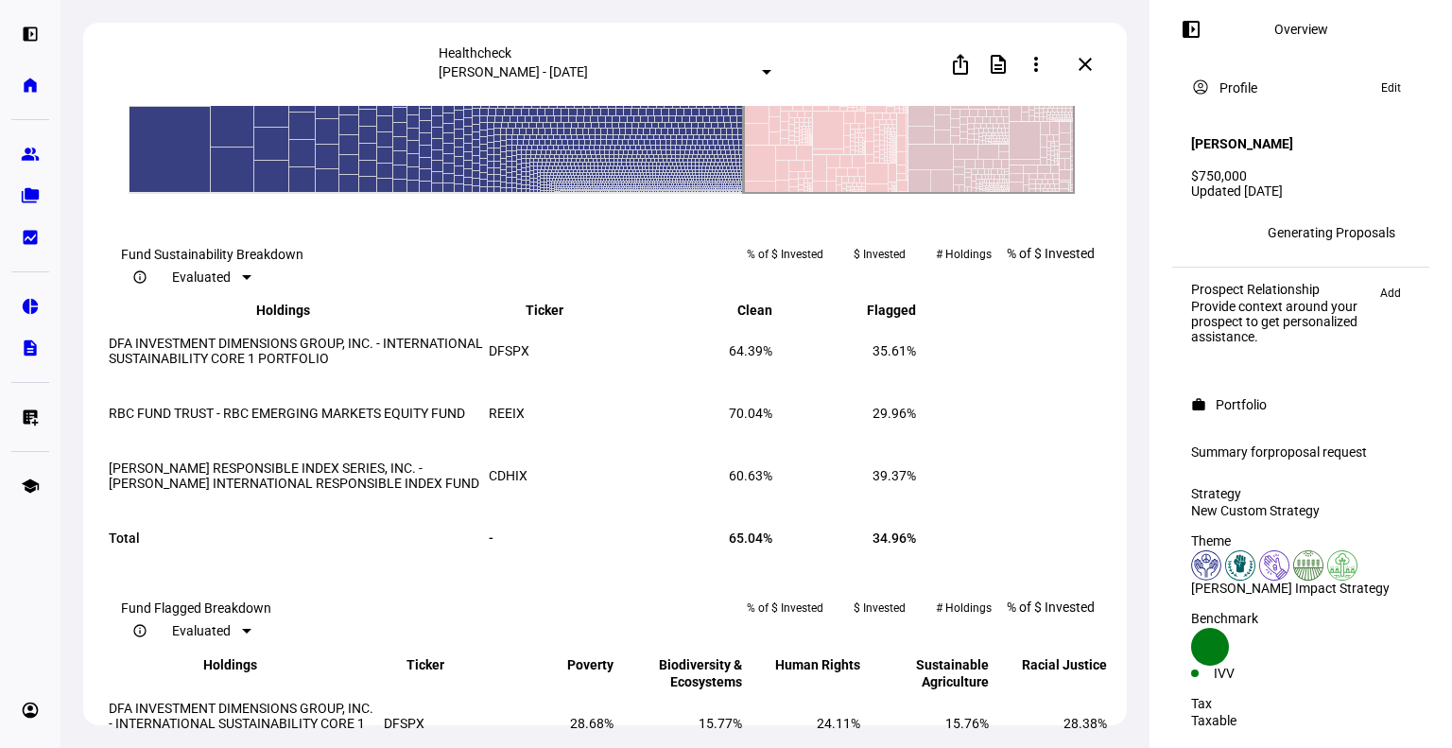
click at [945, 194] on rect at bounding box center [909, 5] width 331 height 378
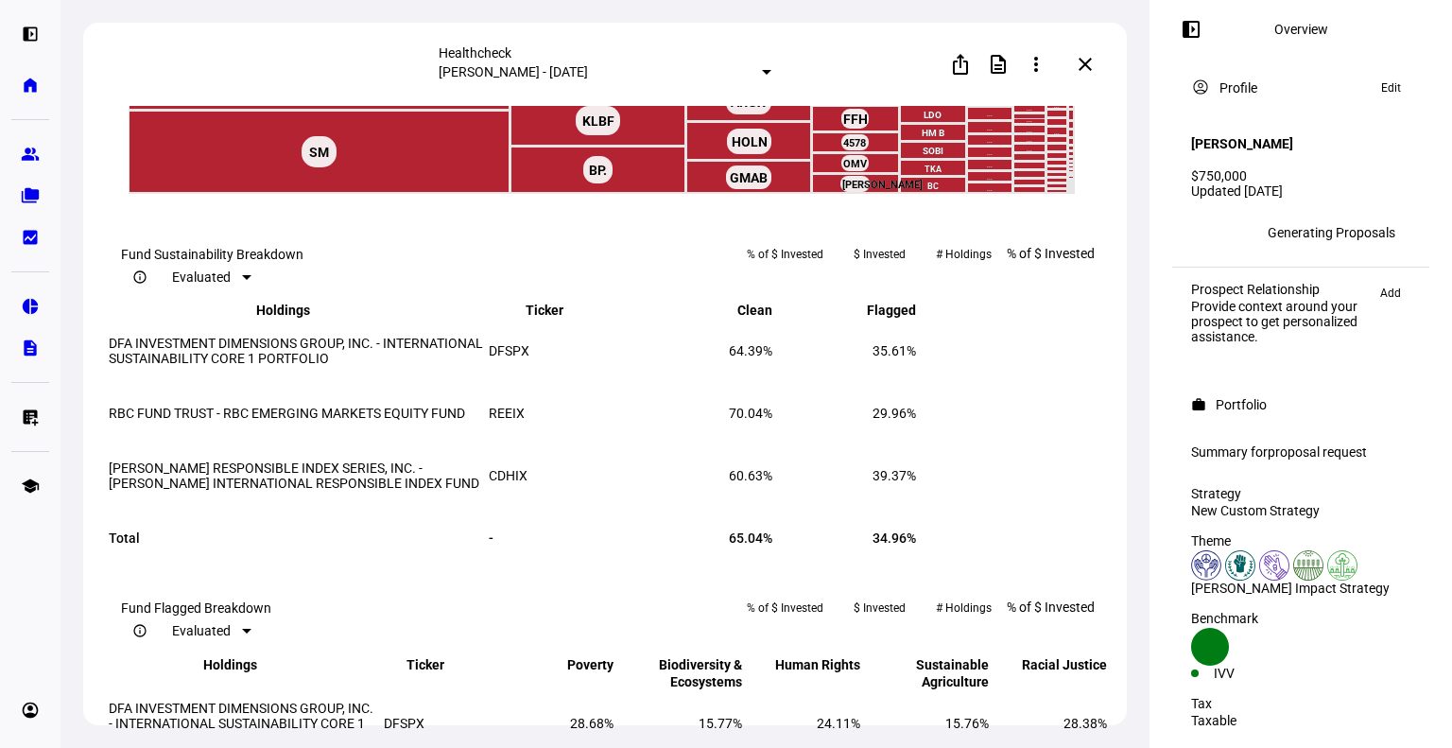
click at [1089, 68] on mat-icon "close" at bounding box center [1085, 64] width 23 height 23
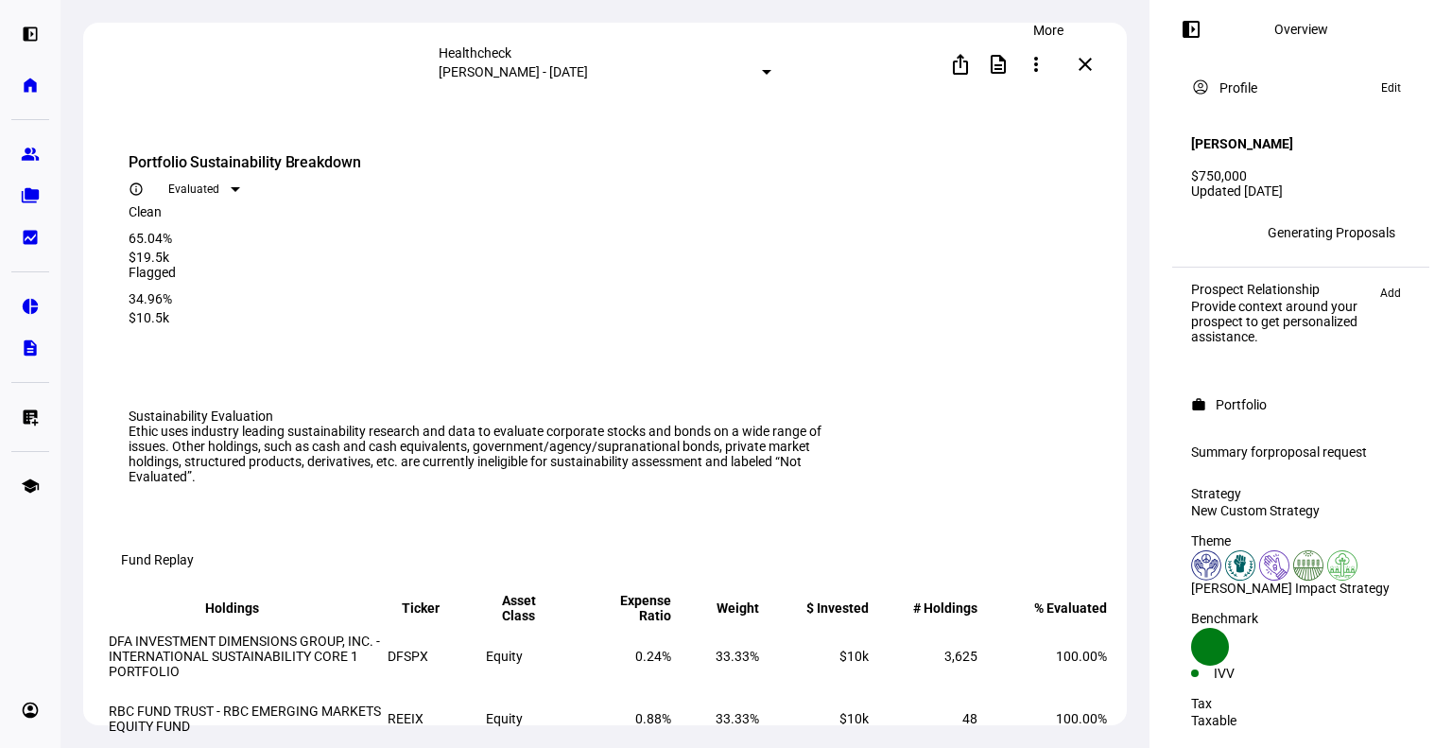
click at [1041, 75] on span at bounding box center [1036, 64] width 45 height 45
click at [1017, 96] on button "edit Edit" at bounding box center [1009, 109] width 106 height 45
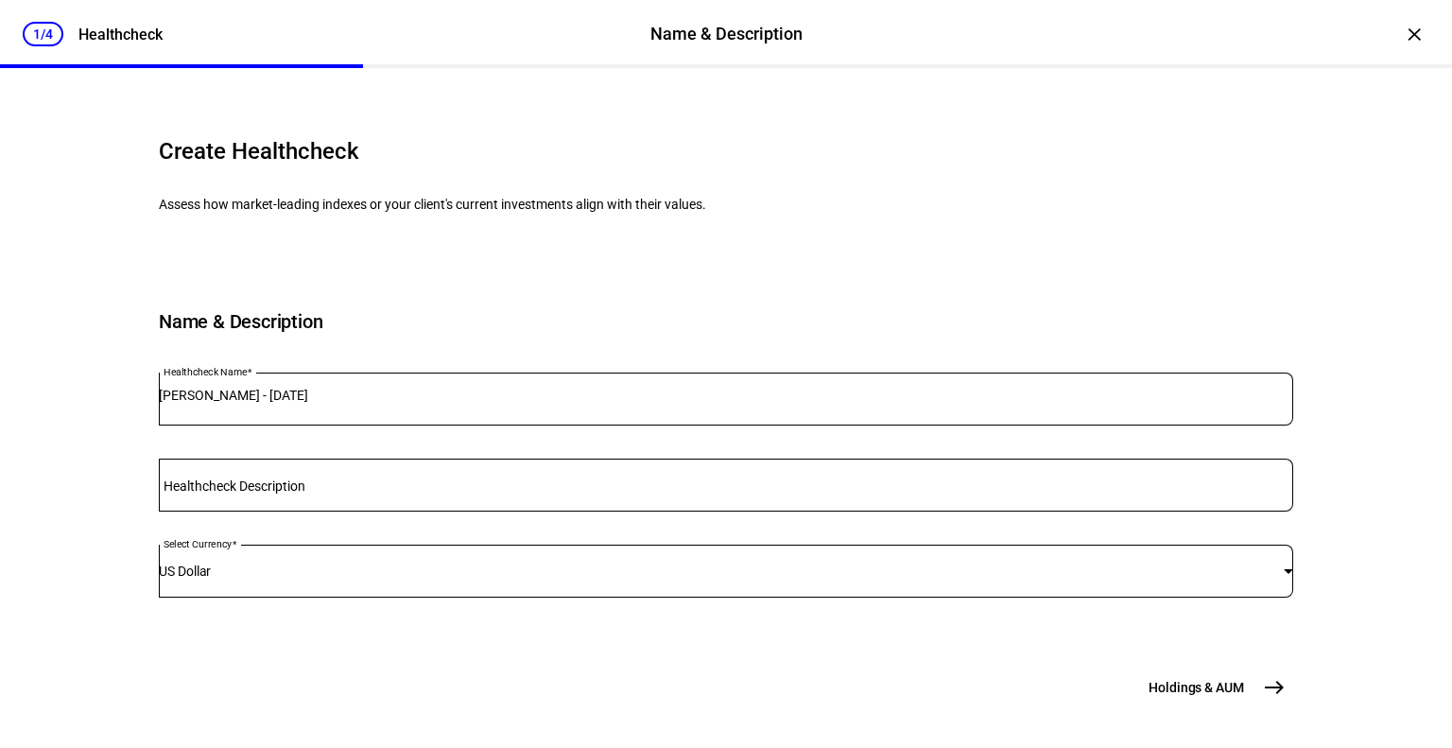
scroll to position [193, 0]
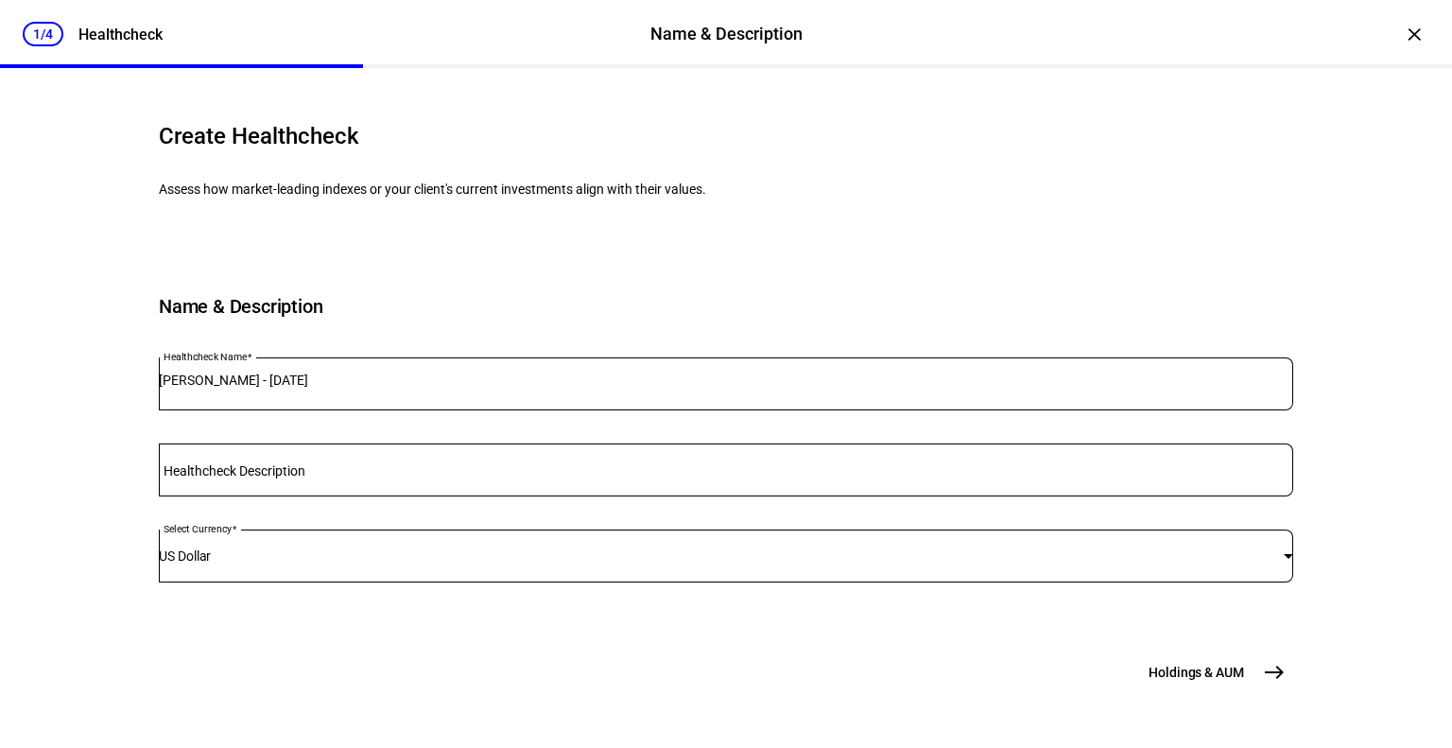
click at [1256, 669] on span "east" at bounding box center [1275, 672] width 38 height 38
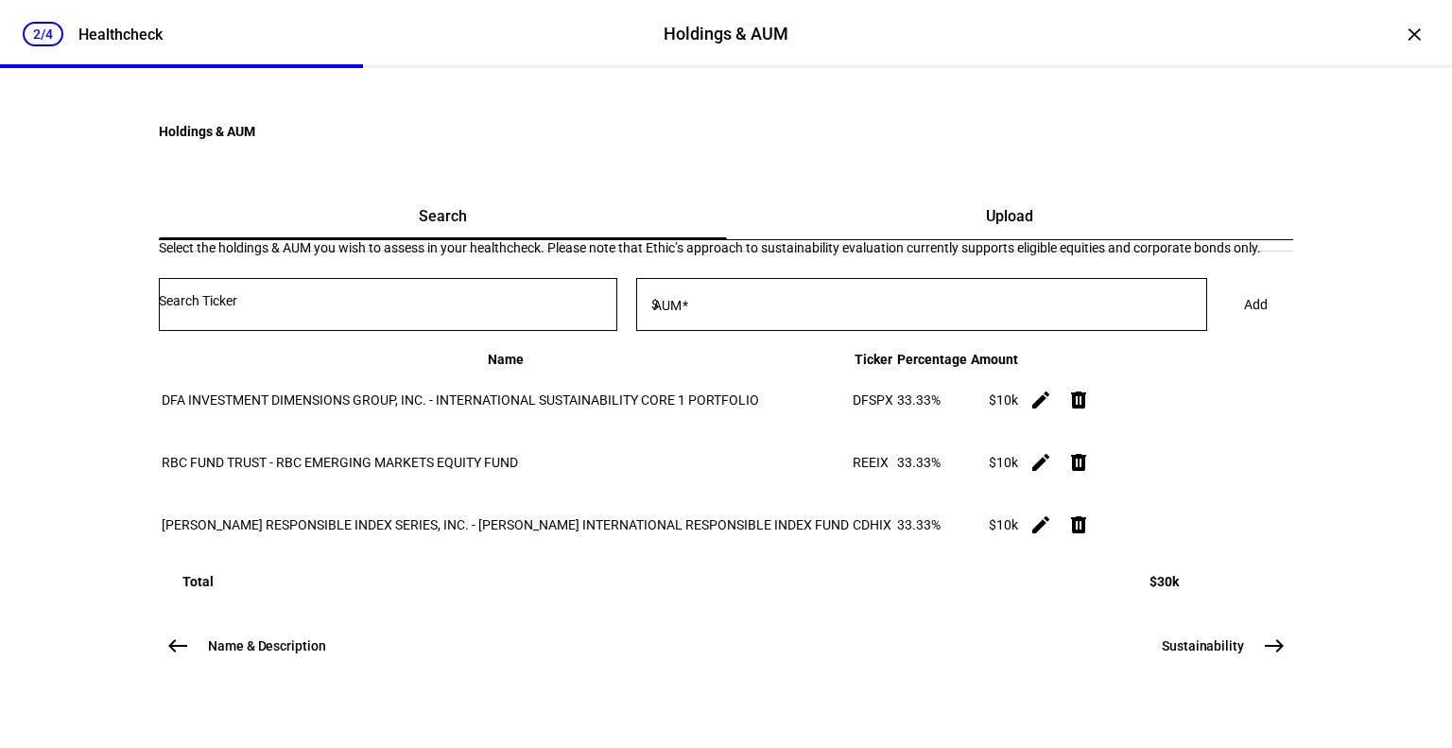
scroll to position [0, 0]
click at [472, 331] on div at bounding box center [388, 304] width 459 height 53
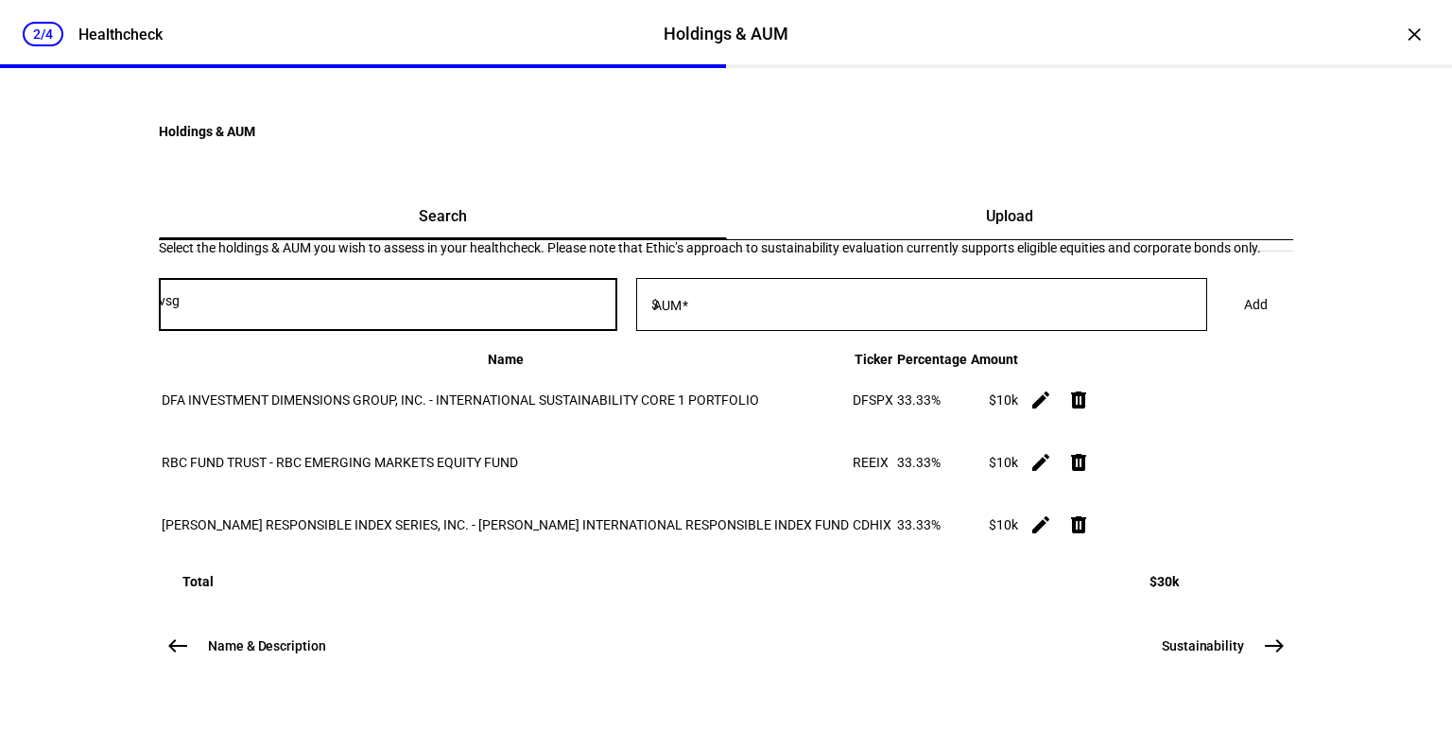
type input "vsgx"
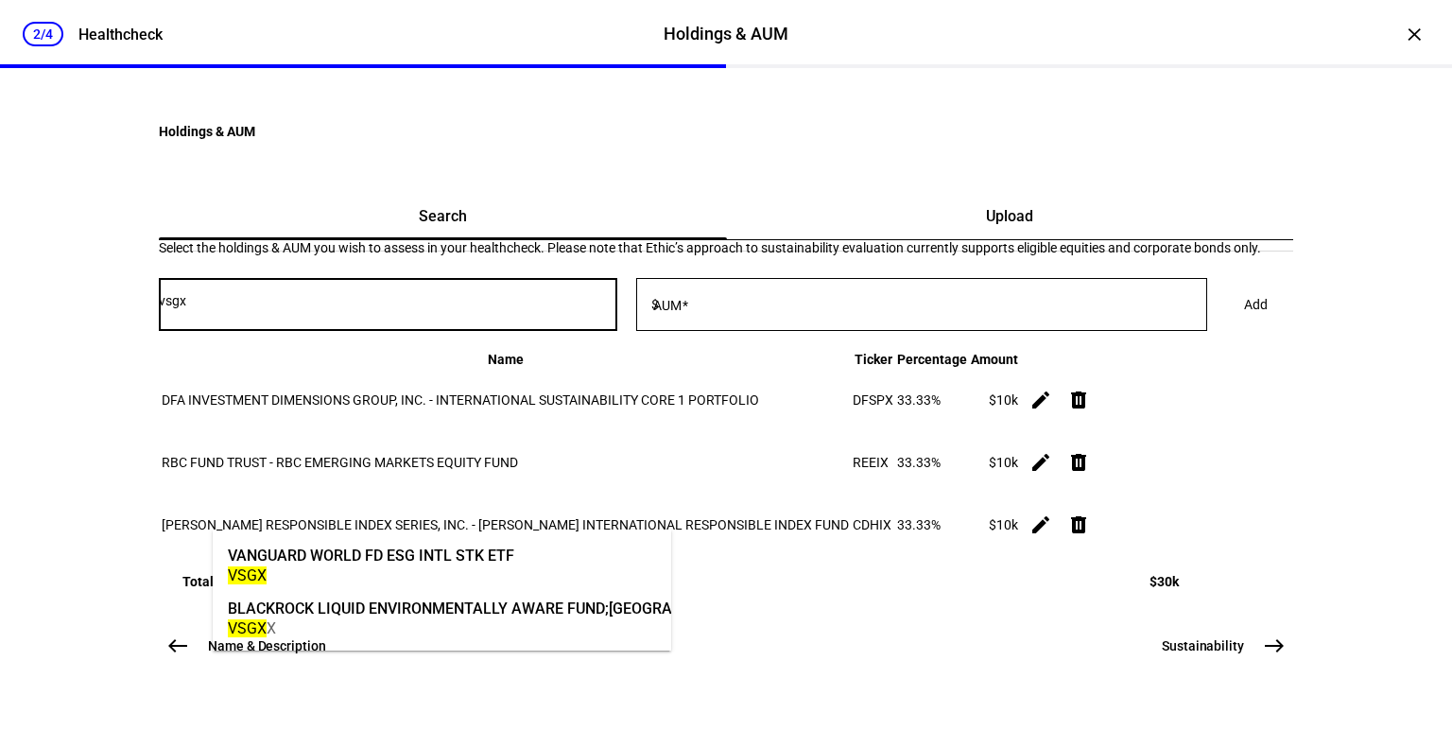
click at [469, 547] on div "VANGUARD WORLD FD ESG INTL STK ETF" at bounding box center [371, 556] width 287 height 22
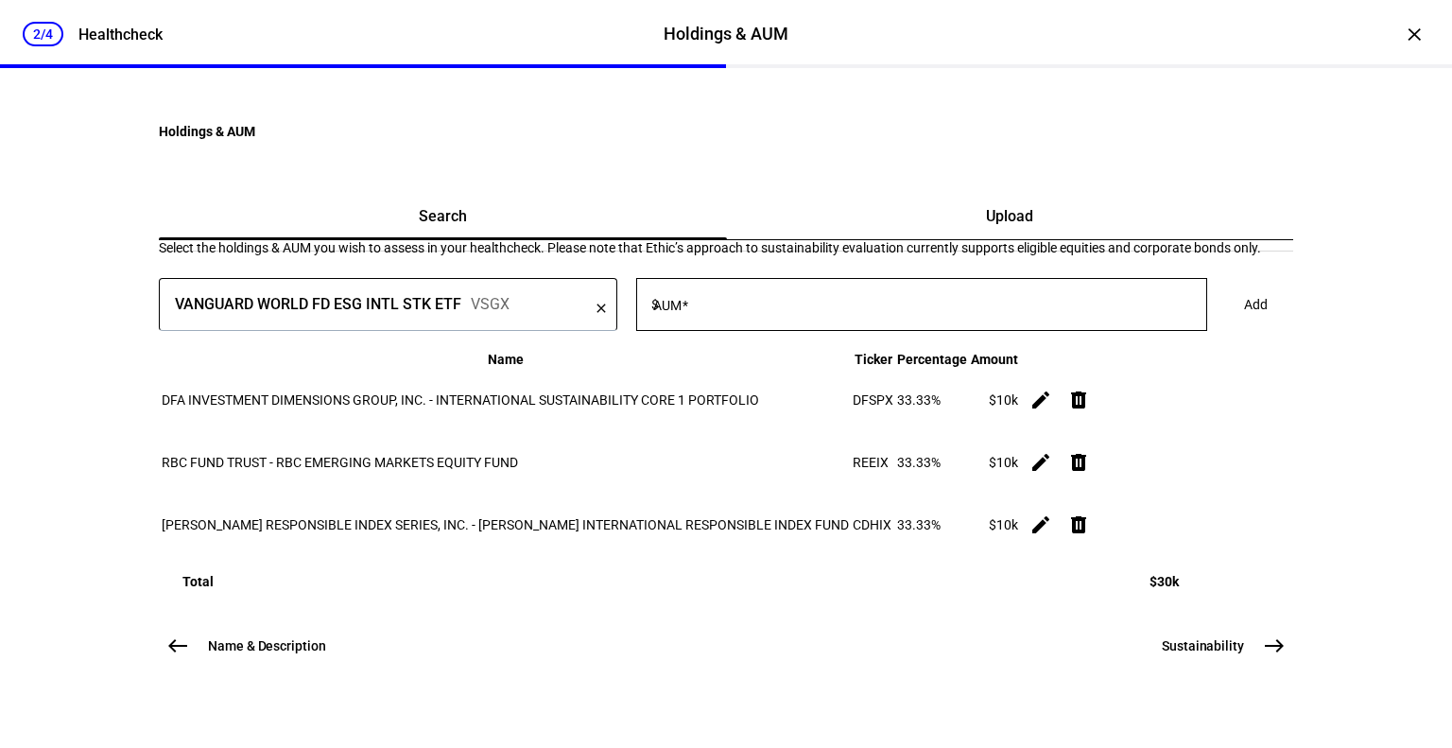
click at [688, 313] on span at bounding box center [685, 305] width 7 height 15
click at [753, 308] on input "AUM" at bounding box center [935, 300] width 545 height 15
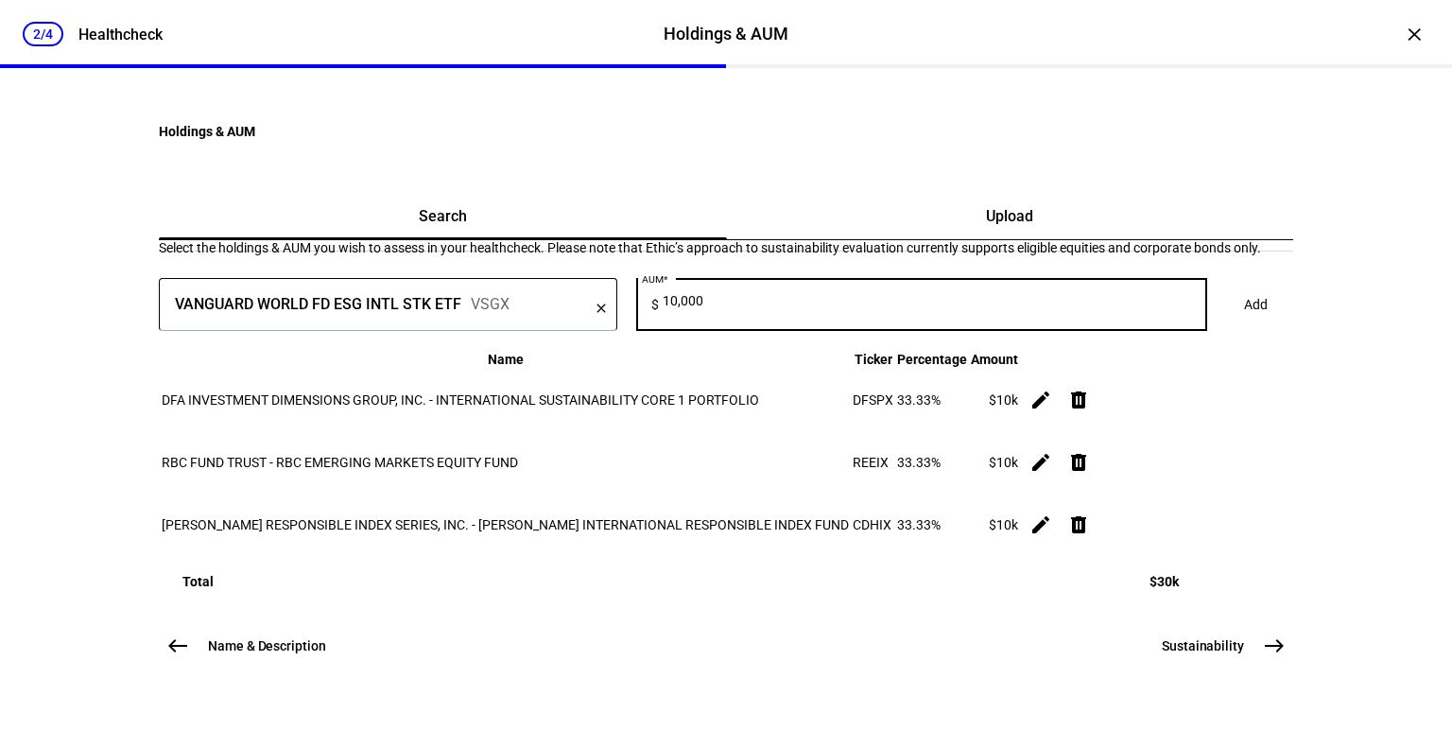
type input "10,000"
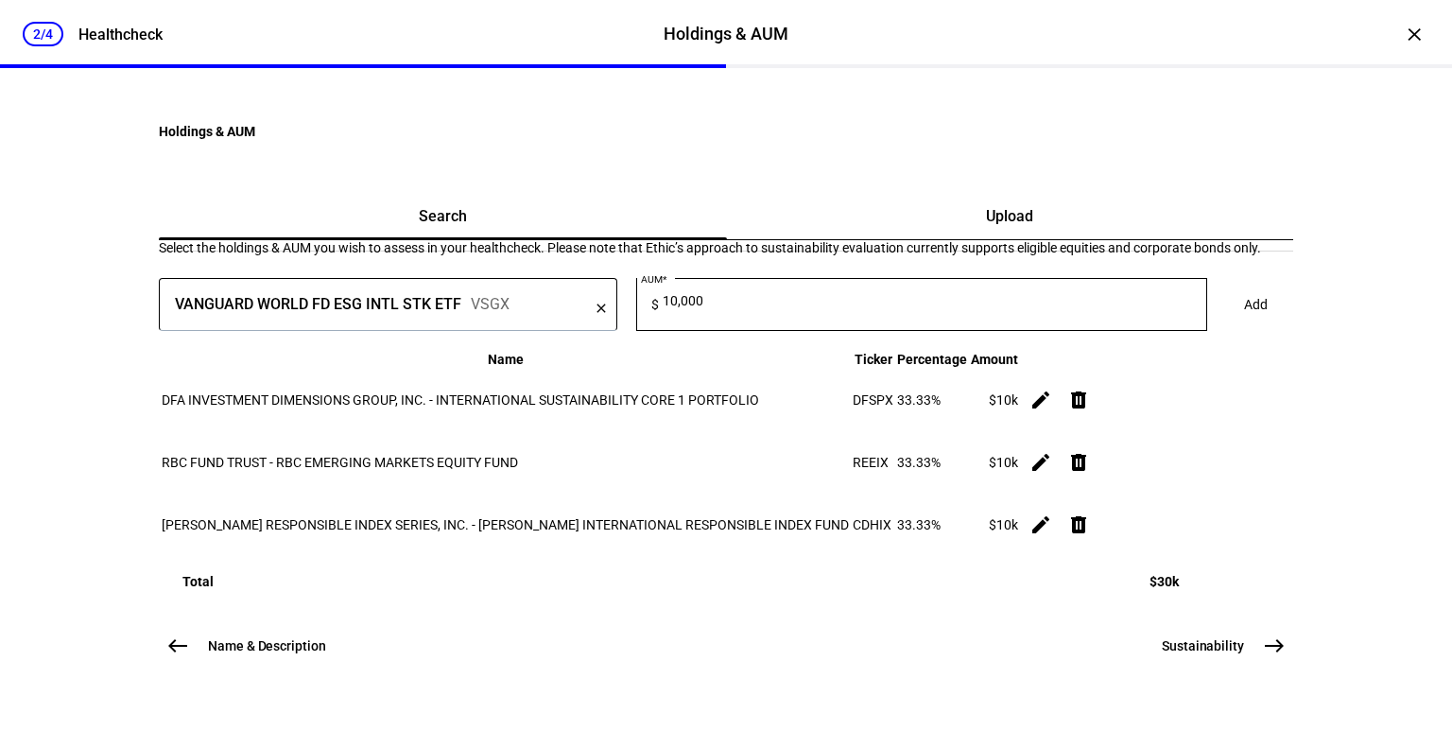
click at [1244, 323] on span "Add" at bounding box center [1256, 305] width 24 height 38
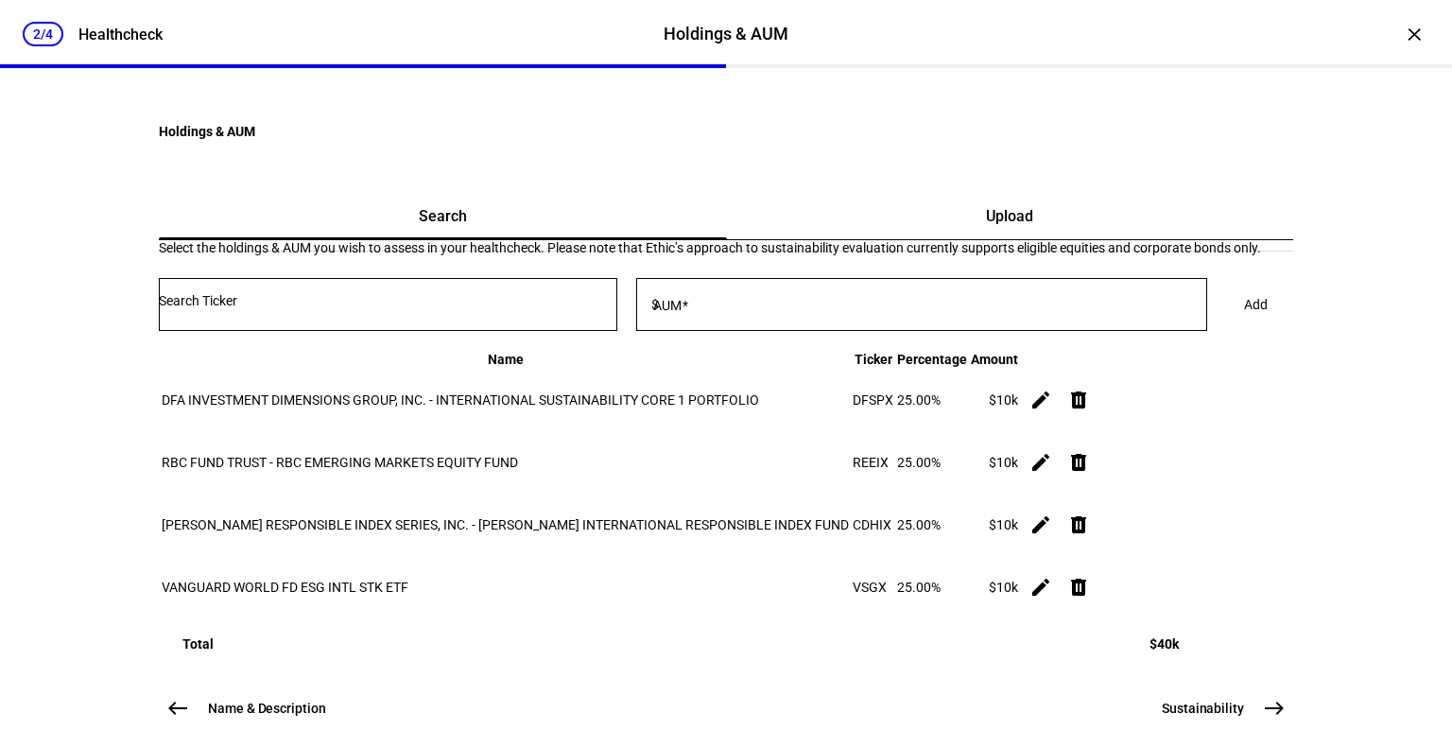
scroll to position [381, 0]
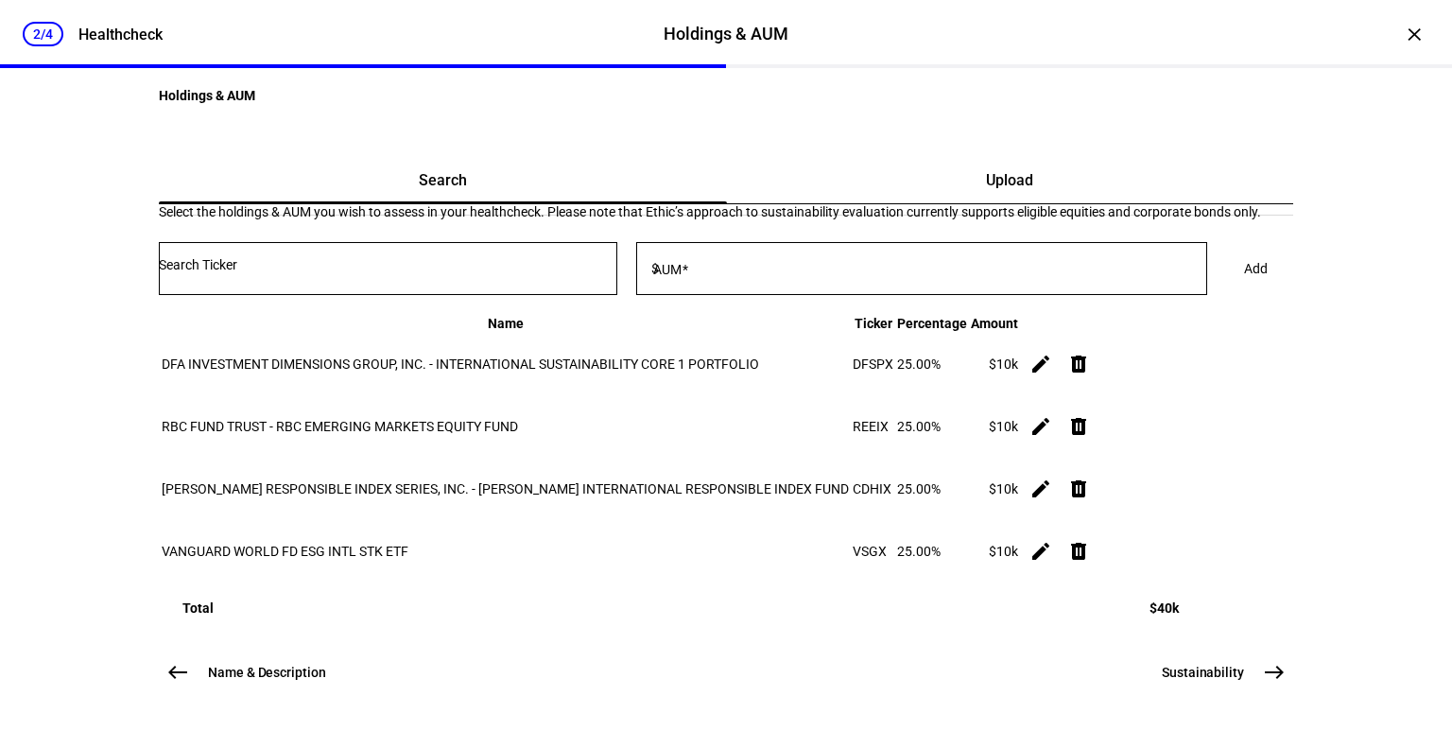
click at [1263, 675] on mat-icon "east" at bounding box center [1274, 672] width 23 height 23
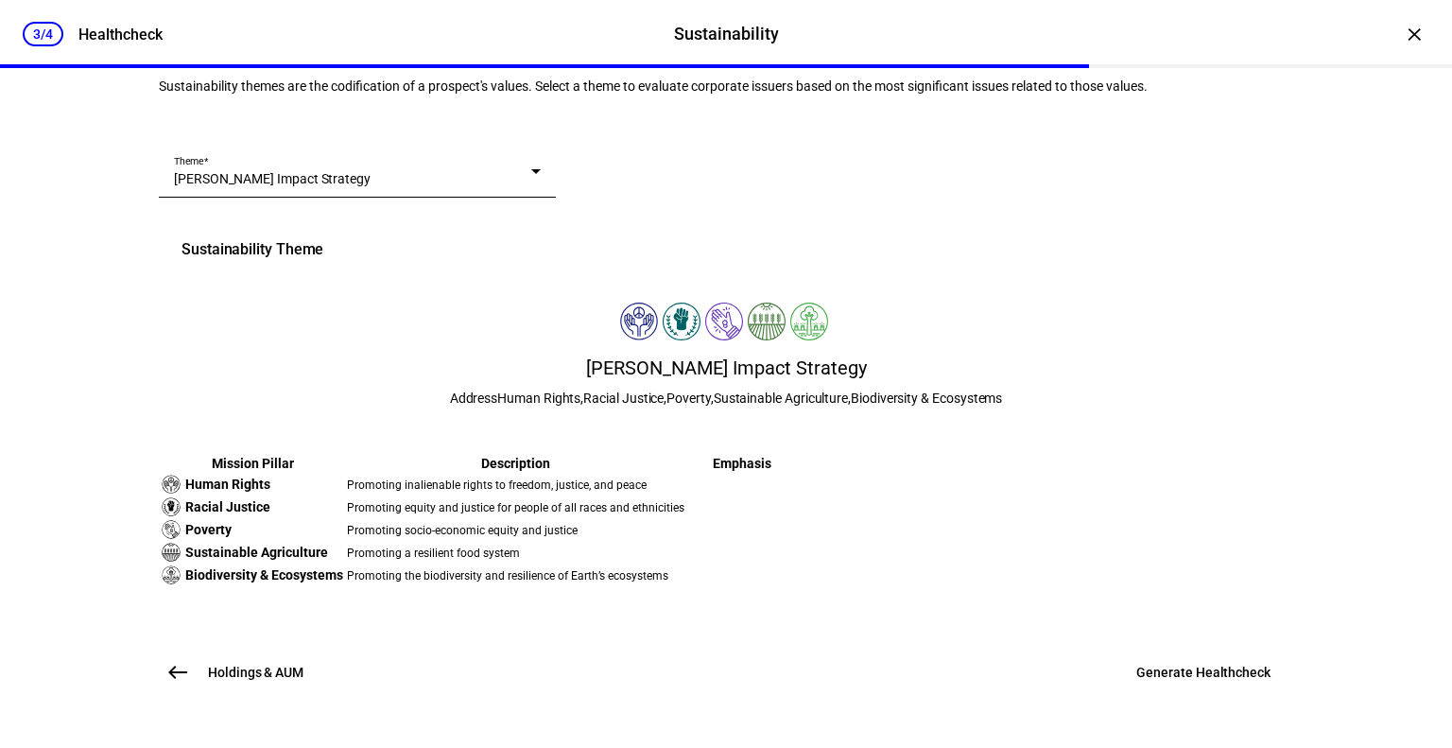
scroll to position [510, 0]
click at [1173, 676] on span "Generate Healthcheck" at bounding box center [1204, 672] width 134 height 19
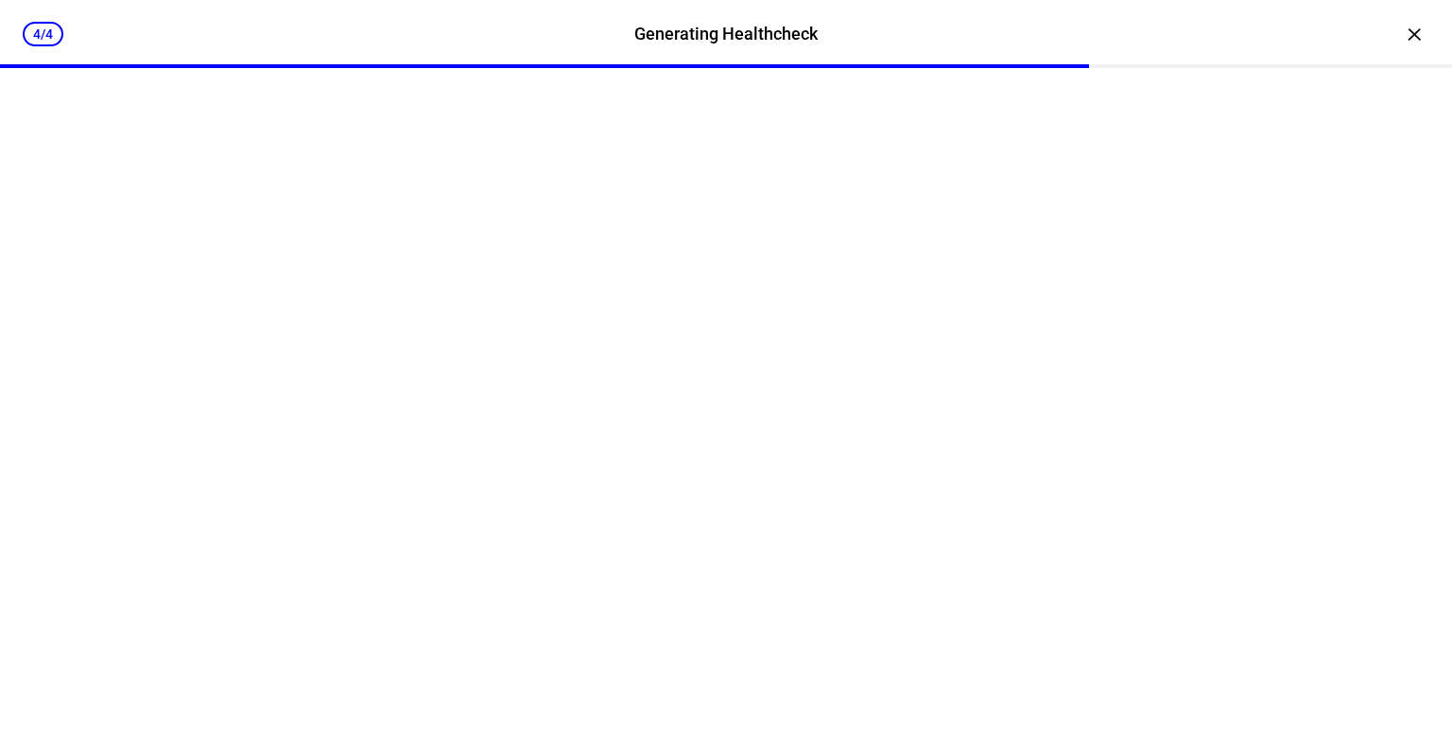
scroll to position [0, 0]
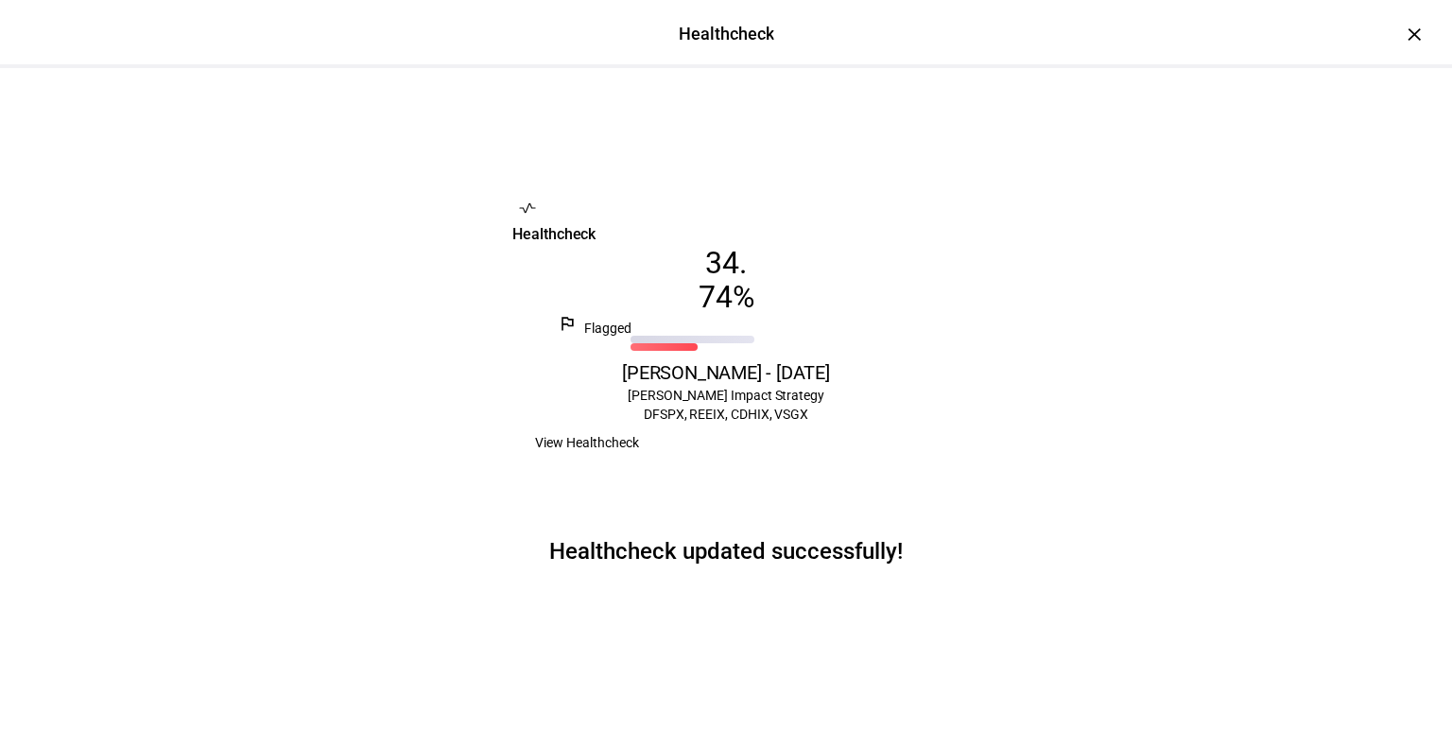
click at [639, 461] on span "View Healthcheck" at bounding box center [587, 443] width 104 height 38
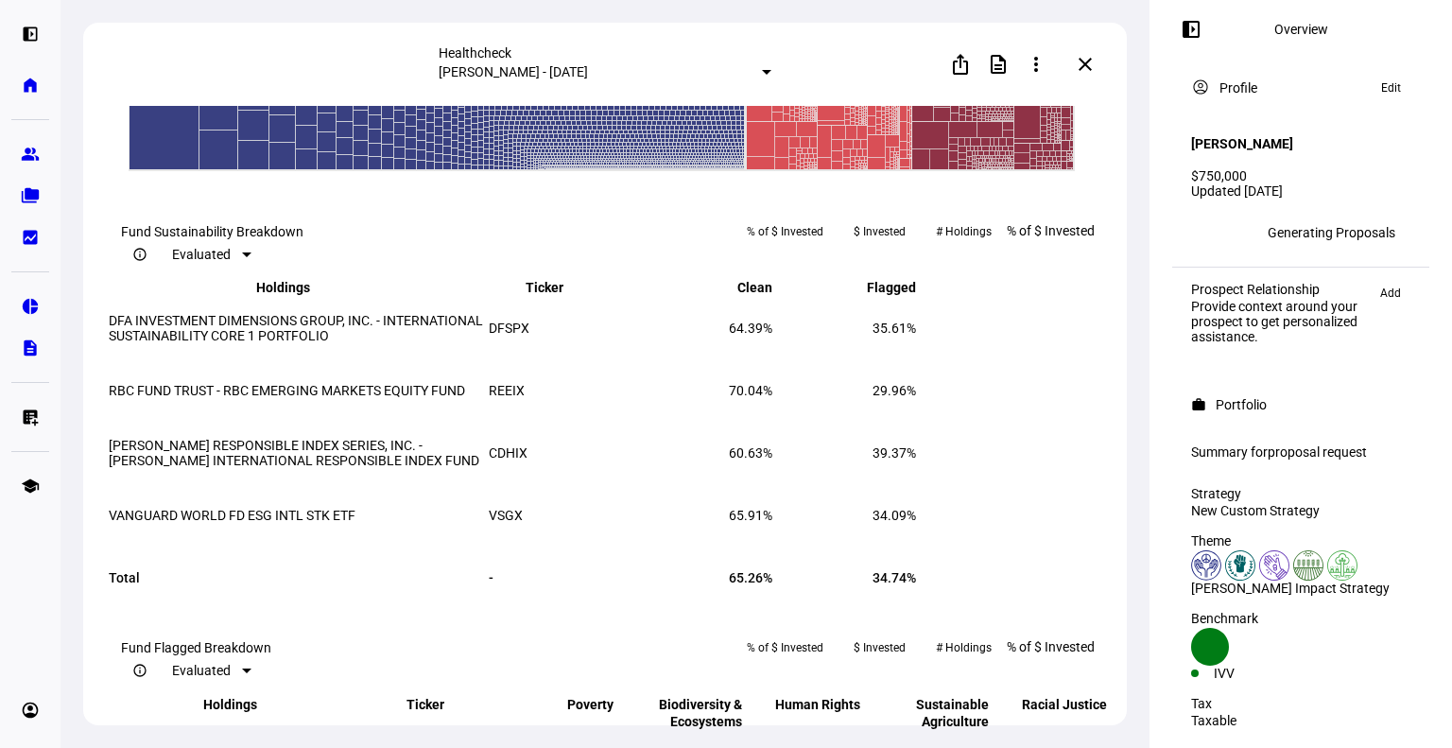
scroll to position [1061, 0]
